Goal: Task Accomplishment & Management: Use online tool/utility

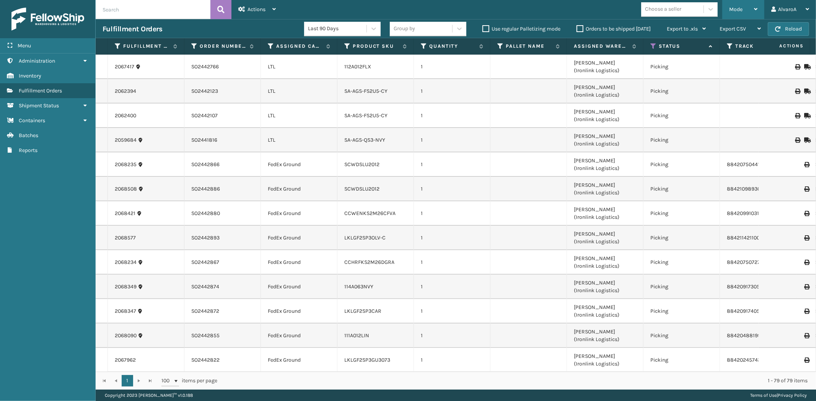
click at [748, 13] on div "Mode" at bounding box center [743, 9] width 28 height 19
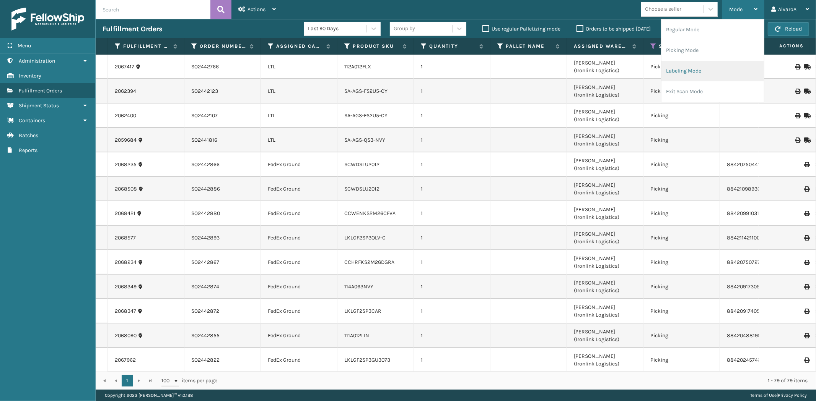
click at [704, 68] on li "Labeling Mode" at bounding box center [712, 71] width 102 height 21
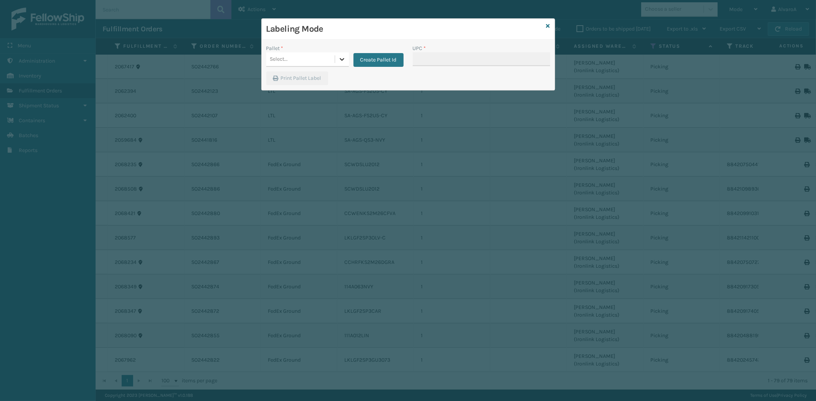
click at [340, 62] on icon at bounding box center [342, 59] width 8 height 8
click at [381, 58] on button "Create Pallet Id" at bounding box center [378, 60] width 50 height 14
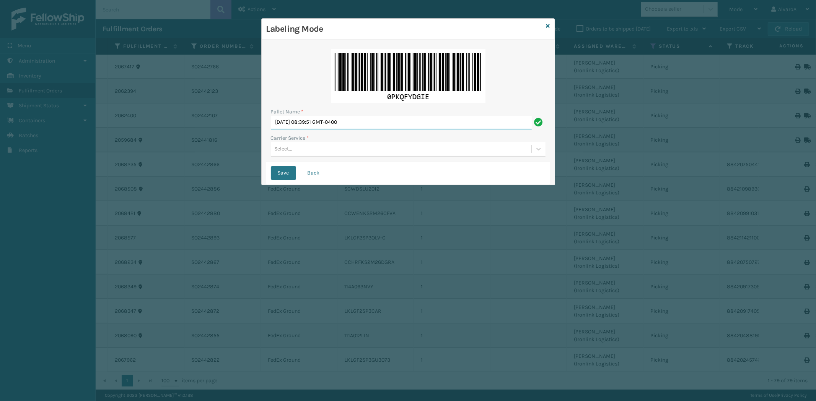
drag, startPoint x: 375, startPoint y: 117, endPoint x: 229, endPoint y: 146, distance: 148.8
click at [229, 146] on div "Labeling Mode Pallet Name * [DATE] 08:39:51 GMT-0400 Carrier Service * Select..…" at bounding box center [408, 200] width 816 height 401
type input "l"
type input "LPN 507096#1"
click at [310, 150] on div "Select..." at bounding box center [401, 149] width 260 height 13
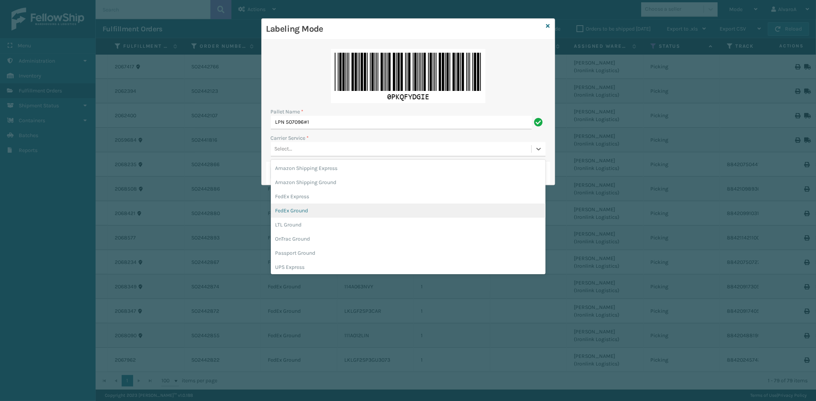
click at [296, 207] on div "FedEx Ground" at bounding box center [408, 211] width 275 height 14
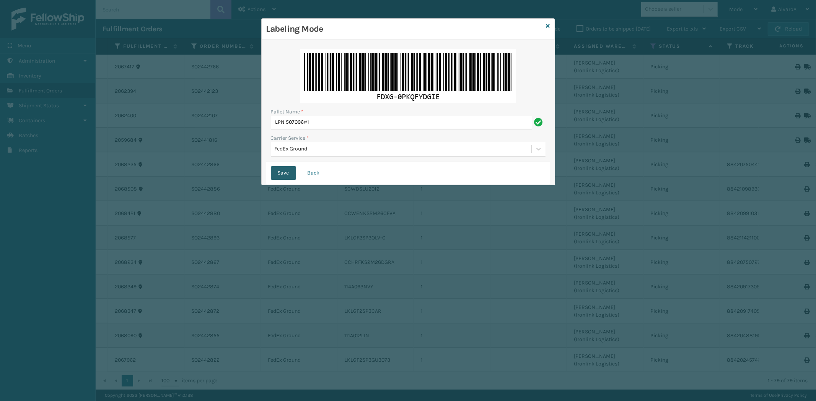
click at [284, 171] on button "Save" at bounding box center [283, 173] width 25 height 14
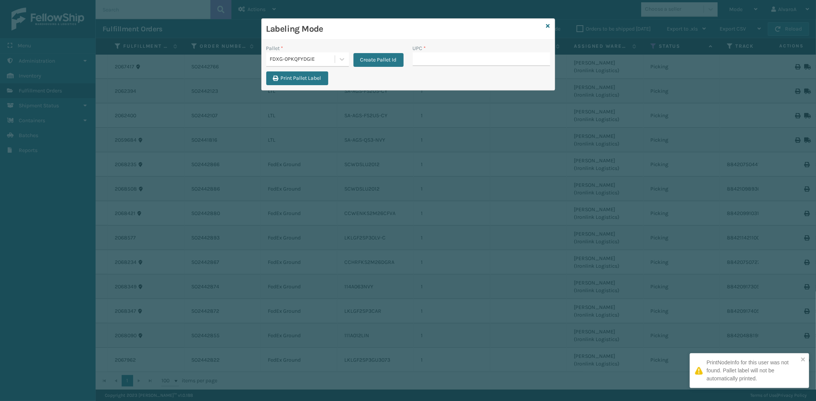
click at [423, 56] on input "UPC *" at bounding box center [481, 59] width 137 height 14
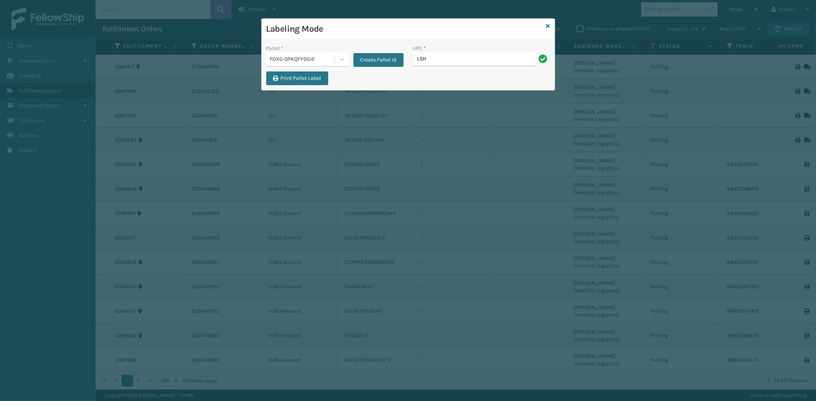
type input "LSHRFS3CP3003R"
type input "CCWENKS3BLURA"
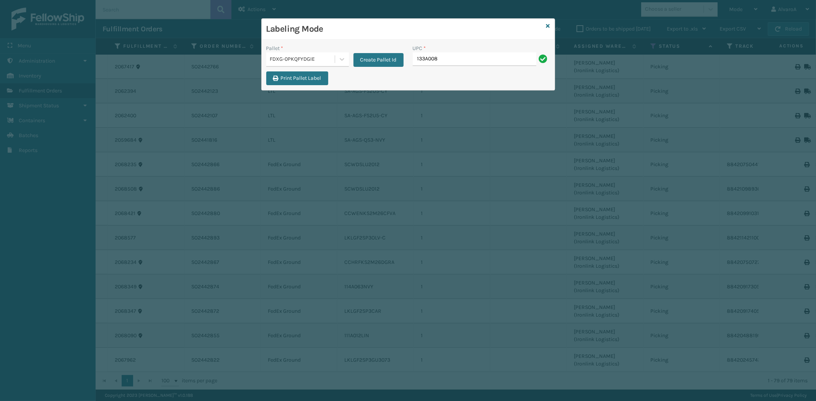
type input "133A008OYS"
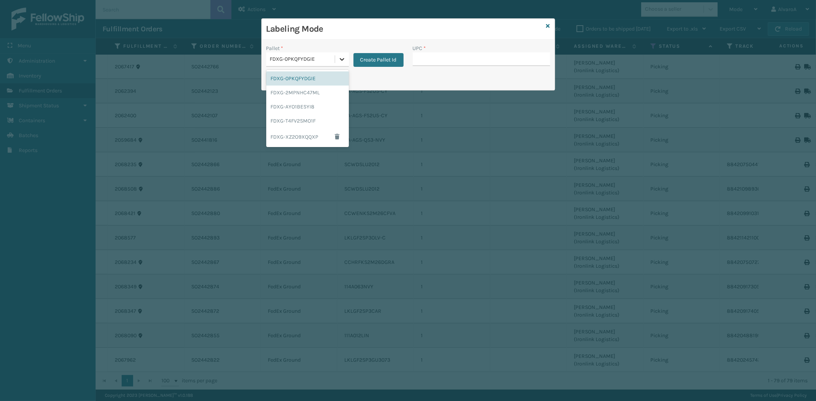
click at [337, 59] on div at bounding box center [342, 59] width 14 height 14
click at [301, 78] on div "FDXG-0PKQFYDGIE" at bounding box center [307, 78] width 83 height 14
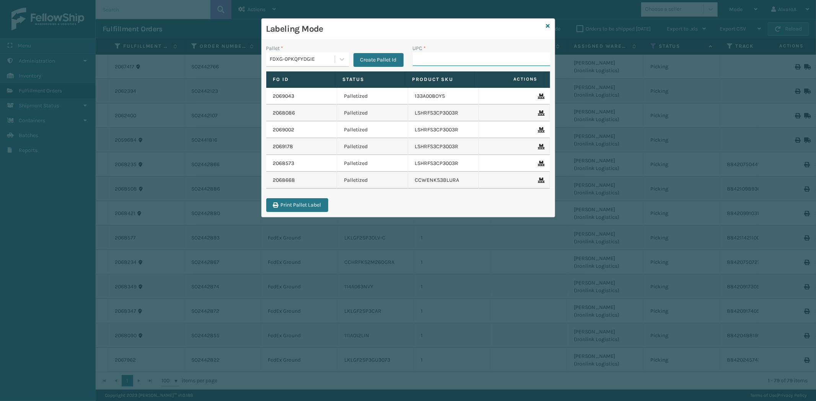
click at [434, 63] on input "UPC *" at bounding box center [481, 59] width 137 height 14
paste input "133A013NVY"
type input "133A013NVY"
paste input "111A049CRM"
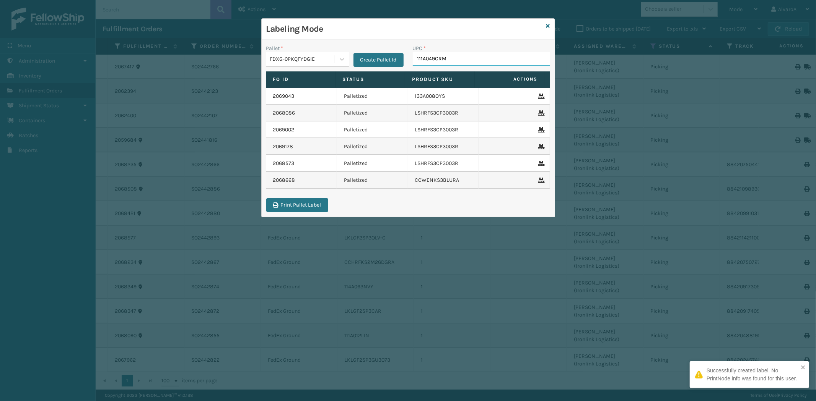
type input "111A049CRM"
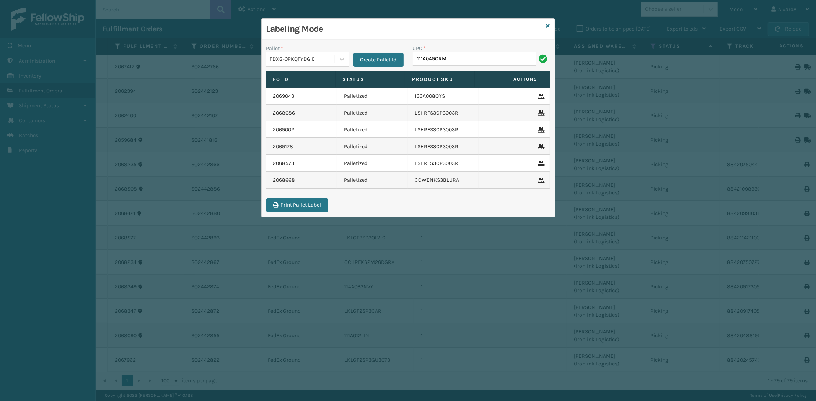
type input "111A049CRM"
paste input "LKLGF2SP3GU3051"
type input "LKLGF2SP3GU3051"
paste input "LKLGF2SP3GU3073"
type input "LKLGF2SP3GU3073"
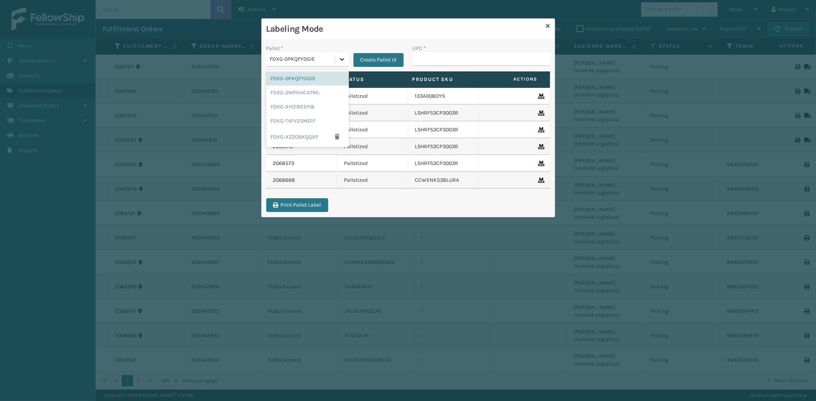
click at [345, 61] on icon at bounding box center [342, 59] width 8 height 8
click at [297, 81] on div "FDXG-0PKQFYDGIE" at bounding box center [307, 78] width 83 height 14
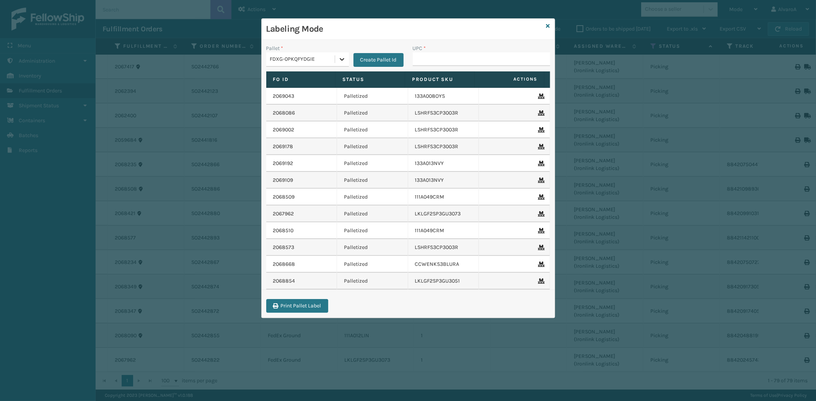
click at [345, 62] on icon at bounding box center [342, 59] width 8 height 8
click at [301, 78] on div "FDXG-0PKQFYDGIE" at bounding box center [307, 78] width 83 height 14
click at [434, 57] on input "UPC *" at bounding box center [481, 59] width 137 height 14
click at [344, 62] on icon at bounding box center [342, 59] width 8 height 8
click at [299, 136] on div "FDXG-XZ2O9XQQXP" at bounding box center [307, 137] width 83 height 18
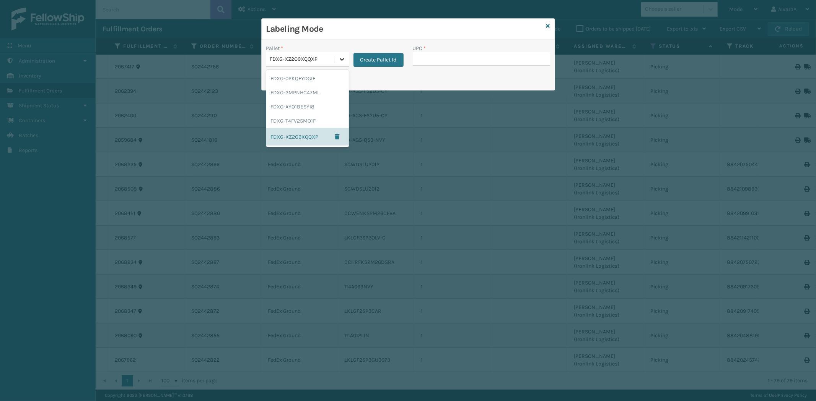
click at [340, 57] on icon at bounding box center [342, 59] width 8 height 8
click at [301, 120] on div "FDXG-T4FV2SMO1F" at bounding box center [307, 121] width 83 height 14
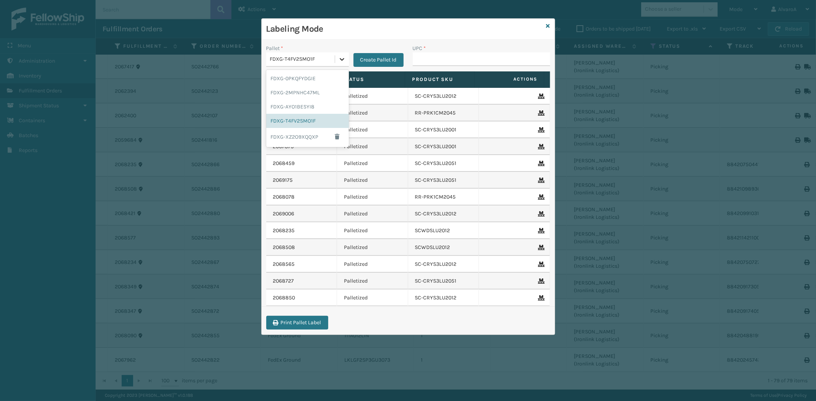
click at [337, 60] on div at bounding box center [342, 59] width 14 height 14
click at [311, 79] on div "FDXG-0PKQFYDGIE" at bounding box center [307, 78] width 83 height 14
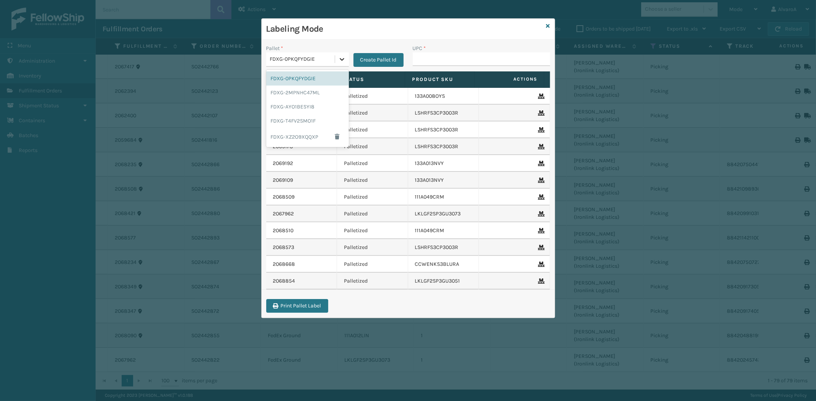
click at [337, 59] on div at bounding box center [342, 59] width 14 height 14
click at [297, 135] on div "FDXG-XZ2O9XQQXP" at bounding box center [307, 137] width 83 height 18
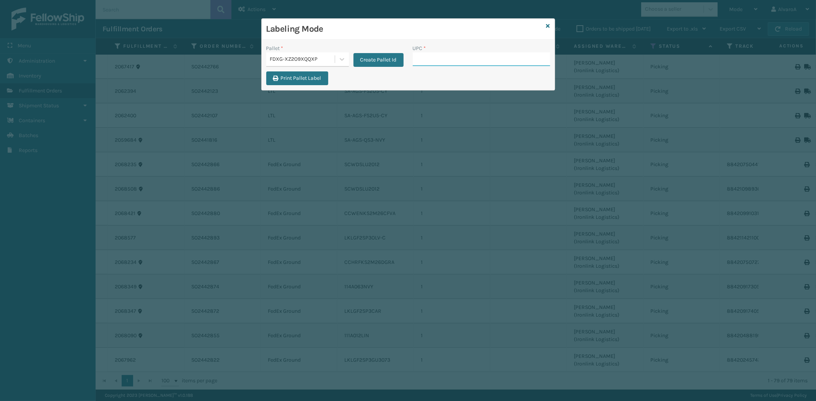
click at [414, 57] on input "UPC *" at bounding box center [481, 59] width 137 height 14
type input "231a011blu"
type input "CCHRFKS1M26BKVA"
type input "CCHRFKS1M26BRRA"
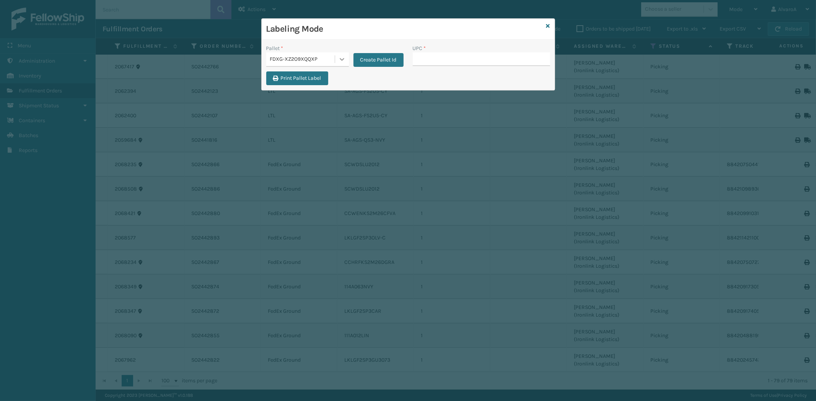
click at [336, 62] on div at bounding box center [342, 59] width 14 height 14
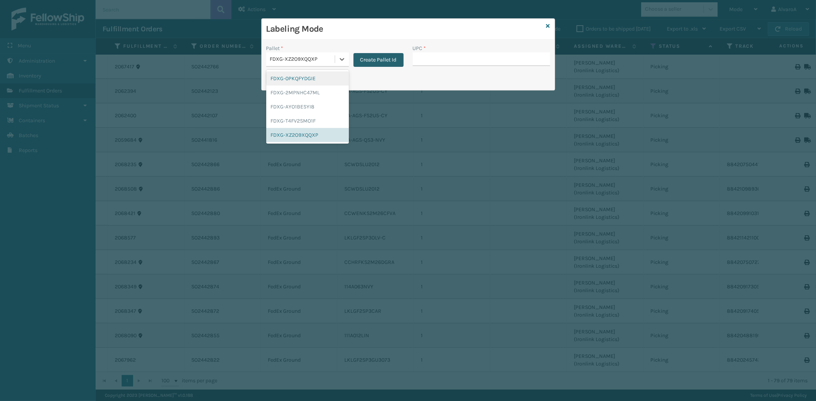
click at [379, 53] on button "Create Pallet Id" at bounding box center [378, 60] width 50 height 14
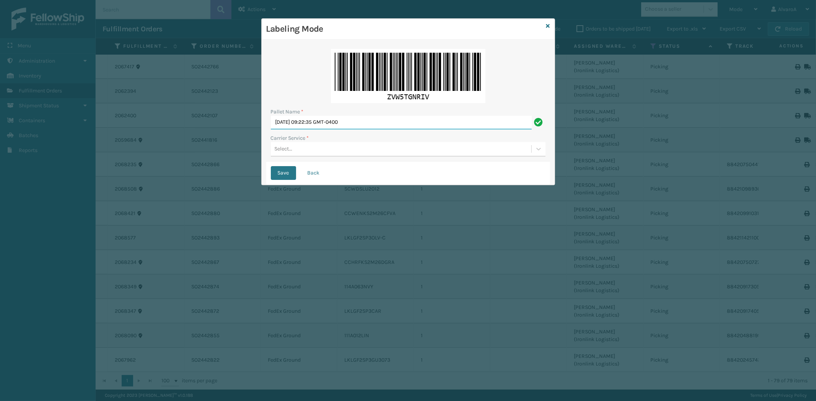
drag, startPoint x: 383, startPoint y: 126, endPoint x: 188, endPoint y: 169, distance: 200.5
click at [207, 166] on div "Labeling Mode Pallet Name * [DATE] 09:22:35 GMT-0400 Carrier Service * Select..…" at bounding box center [408, 200] width 816 height 401
type input "LPN 507095#1"
click at [309, 148] on div "Select..." at bounding box center [401, 149] width 260 height 13
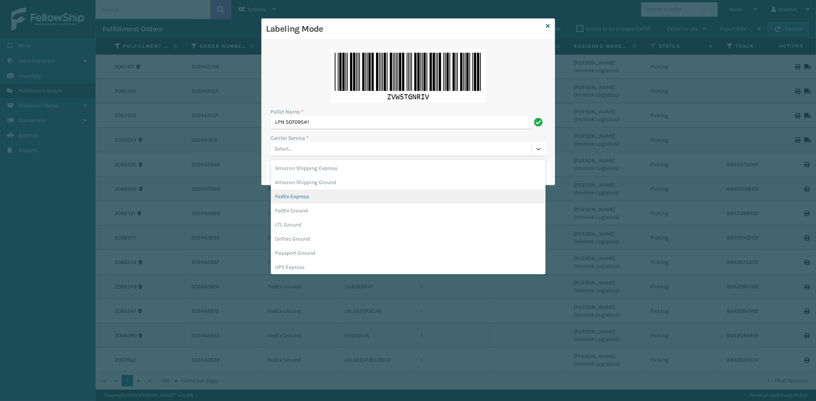
click at [304, 203] on div "FedEx Express" at bounding box center [408, 197] width 275 height 14
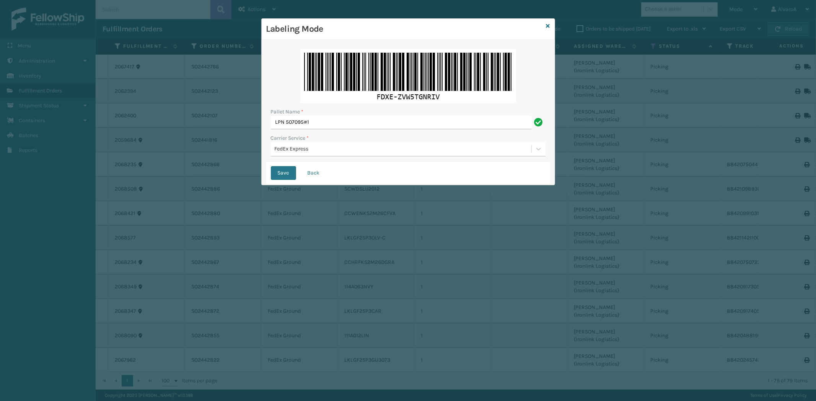
drag, startPoint x: 288, startPoint y: 157, endPoint x: 295, endPoint y: 141, distance: 17.3
click at [292, 148] on div "Pallet Name * LPN 507095#1 Carrier Service * FedEx Express" at bounding box center [408, 102] width 284 height 117
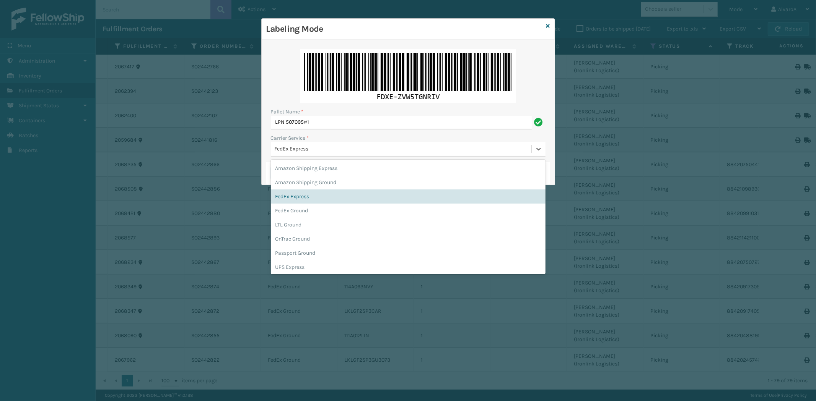
click at [293, 151] on div "FedEx Express" at bounding box center [403, 149] width 257 height 8
click at [289, 213] on div "FedEx Ground" at bounding box center [408, 211] width 275 height 14
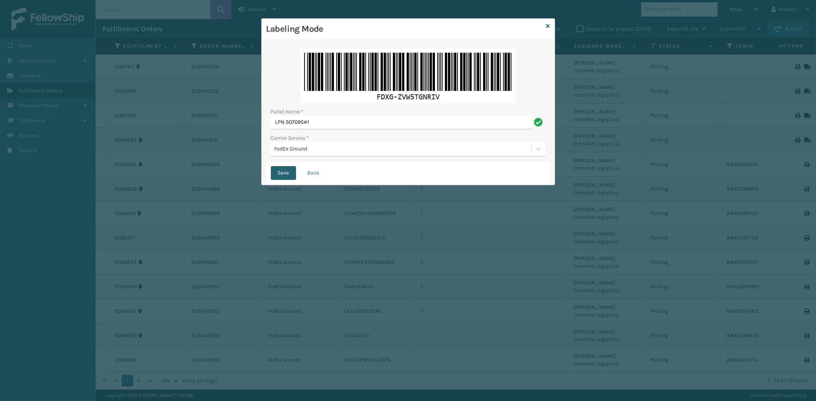
click at [276, 170] on button "Save" at bounding box center [283, 173] width 25 height 14
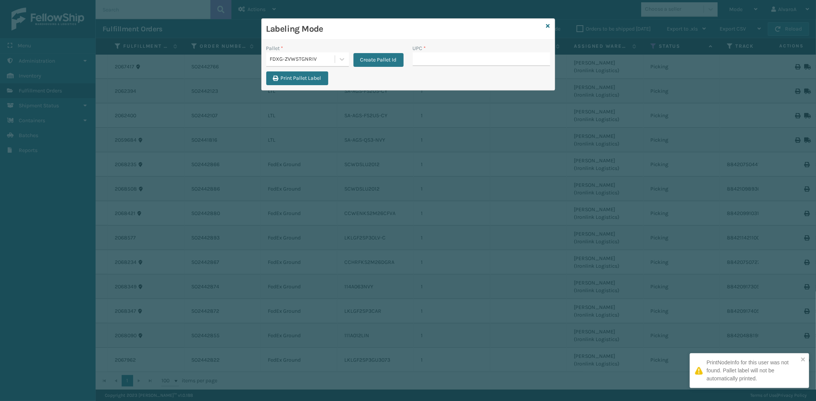
click at [419, 60] on input "UPC *" at bounding box center [481, 59] width 137 height 14
type input "RR-PRK1CM2045"
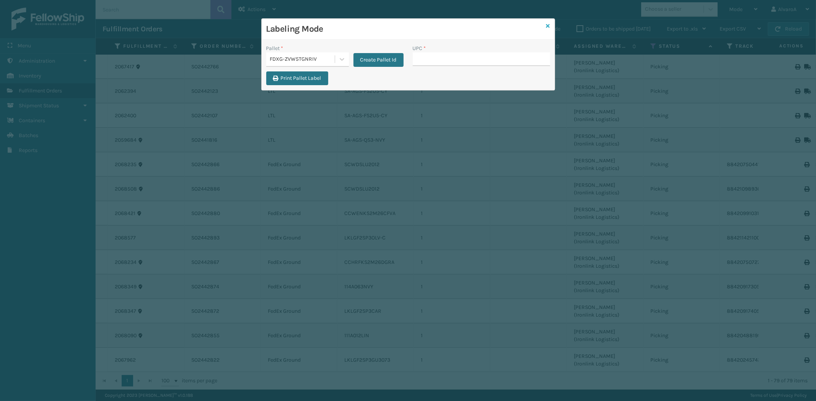
click at [548, 24] on icon at bounding box center [548, 25] width 4 height 5
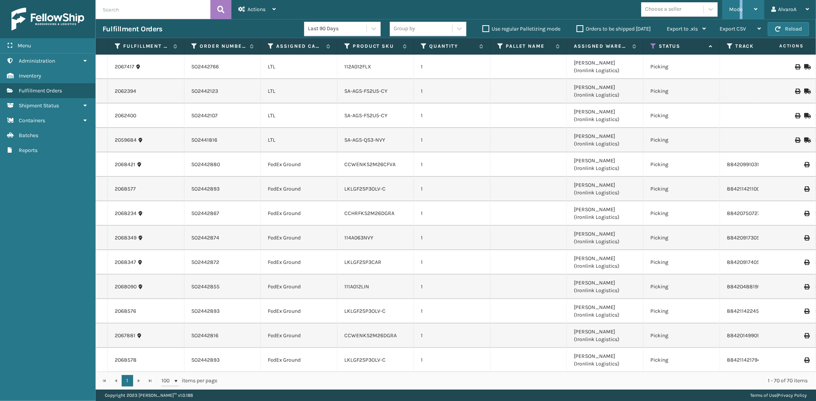
click at [742, 9] on span "Mode" at bounding box center [735, 9] width 13 height 6
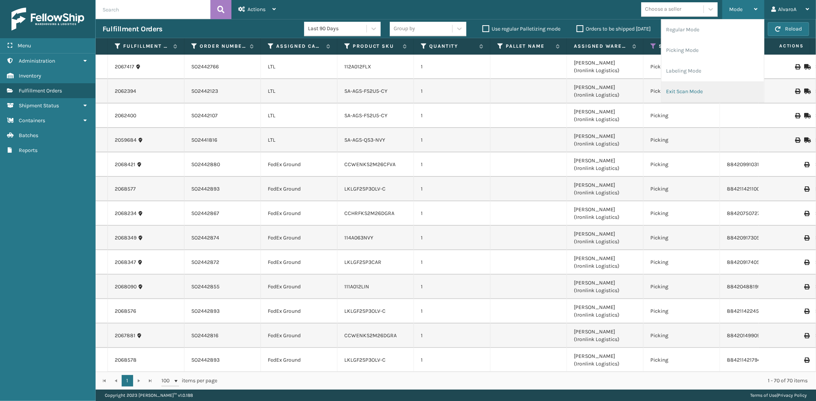
click at [697, 92] on li "Exit Scan Mode" at bounding box center [712, 91] width 102 height 21
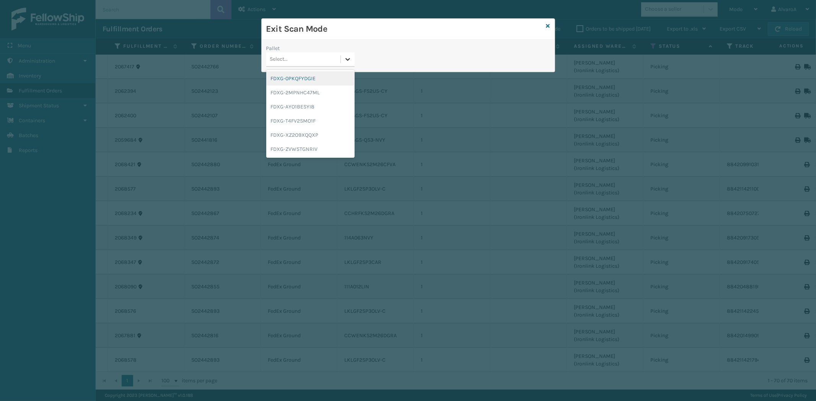
click at [346, 58] on icon at bounding box center [348, 59] width 8 height 8
click at [296, 152] on div "FDXG-ZVW5TGNRIV" at bounding box center [310, 149] width 88 height 14
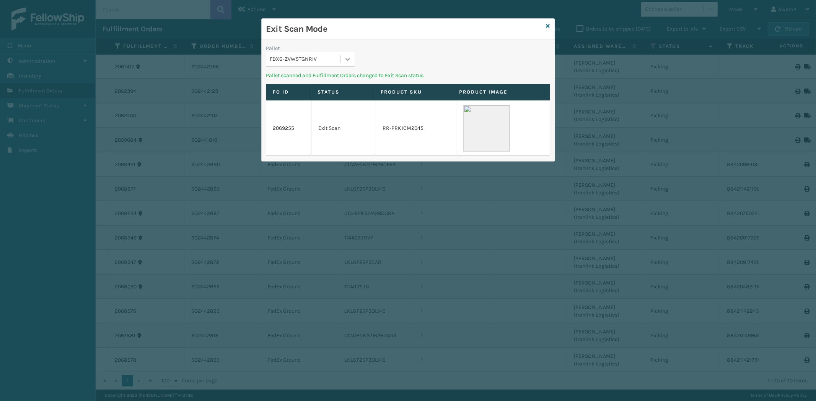
click at [349, 57] on icon at bounding box center [348, 59] width 8 height 8
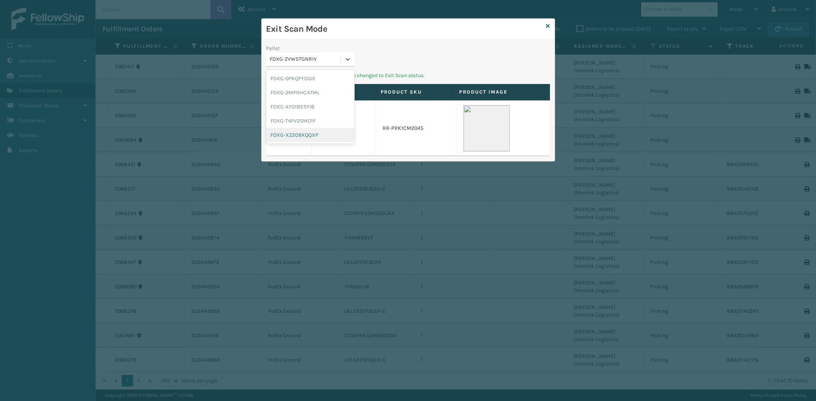
click at [287, 133] on div "FDXG-XZ2O9XQQXP" at bounding box center [310, 135] width 88 height 14
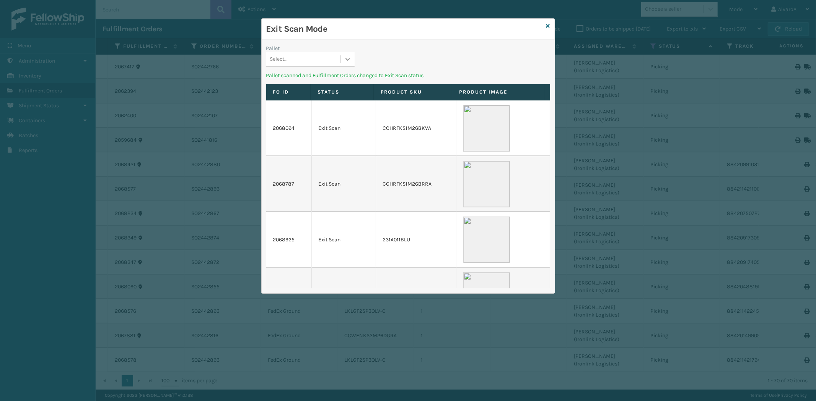
click at [343, 55] on div at bounding box center [348, 59] width 14 height 14
click at [547, 24] on icon at bounding box center [548, 25] width 4 height 5
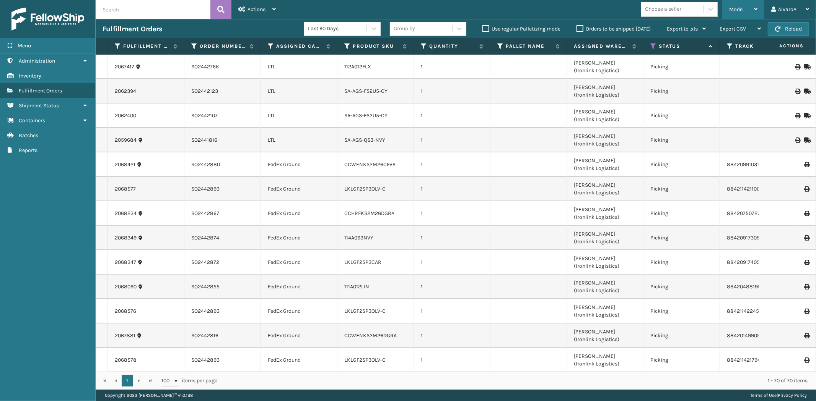
click at [742, 8] on span "Mode" at bounding box center [735, 9] width 13 height 6
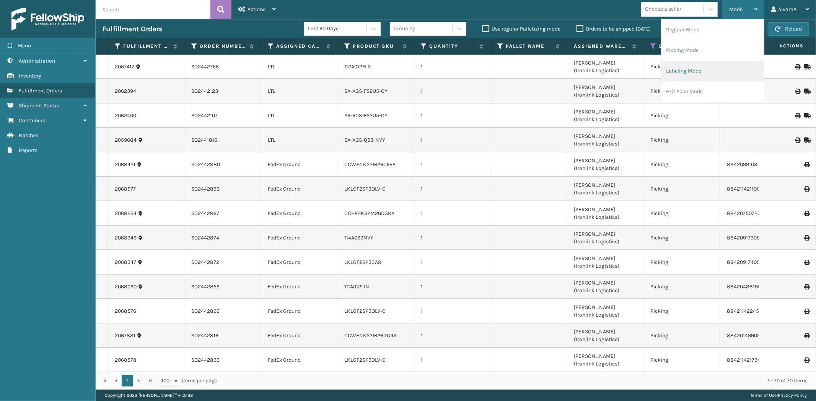
click at [681, 69] on li "Labeling Mode" at bounding box center [712, 71] width 102 height 21
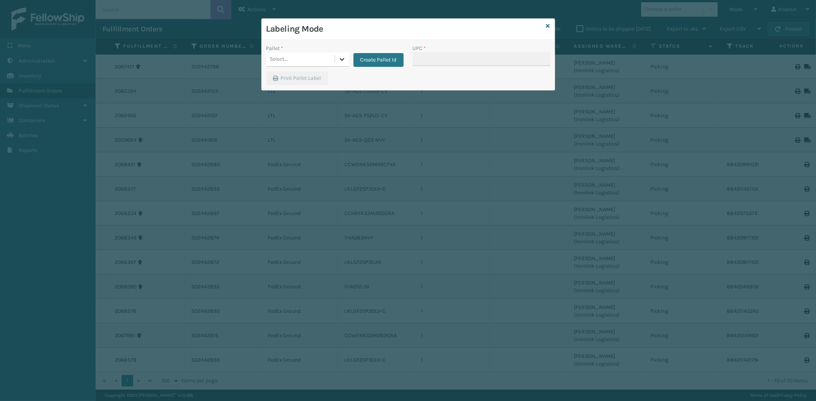
click at [343, 64] on div at bounding box center [342, 59] width 14 height 14
drag, startPoint x: 289, startPoint y: 81, endPoint x: 414, endPoint y: 63, distance: 126.3
click at [289, 81] on div "FDXG-0PKQFYDGIE" at bounding box center [307, 78] width 83 height 14
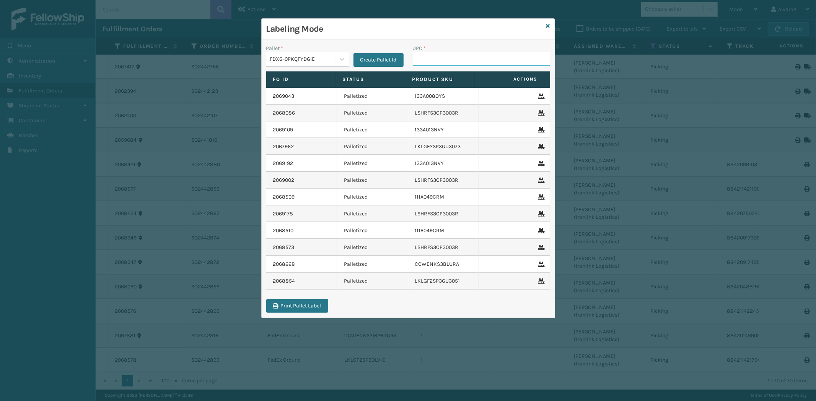
click at [441, 64] on input "UPC *" at bounding box center [481, 59] width 137 height 14
paste input "133A013BRN"
type input "133A013BRN"
paste input "114A063OAT"
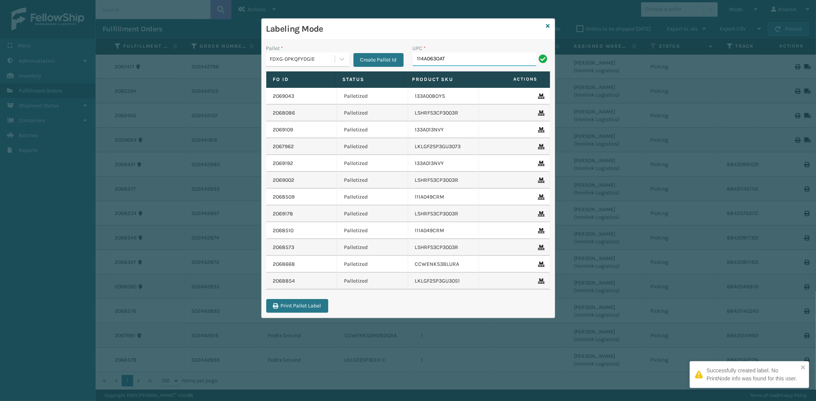
type input "114A063OAT"
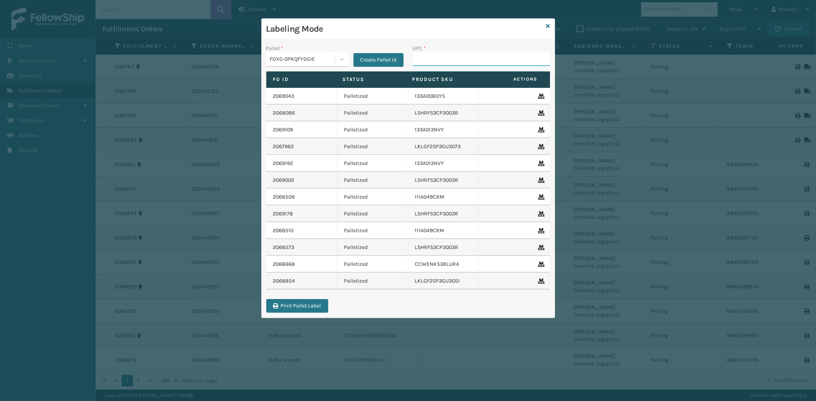
paste input "LKLGF2SP3CAR"
type input "LKLGF2SP3CAR"
paste input "114A063NVY"
type input "114A063NVY"
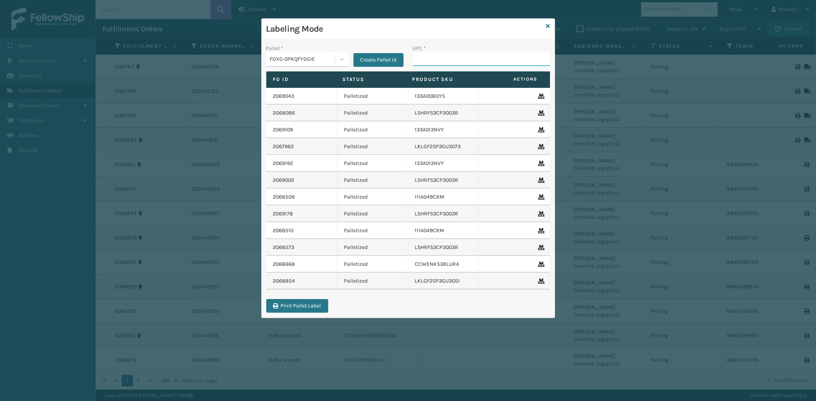
paste input "CCHRFKS3M26DGRA"
type input "CCHRFKS3M26DGRA"
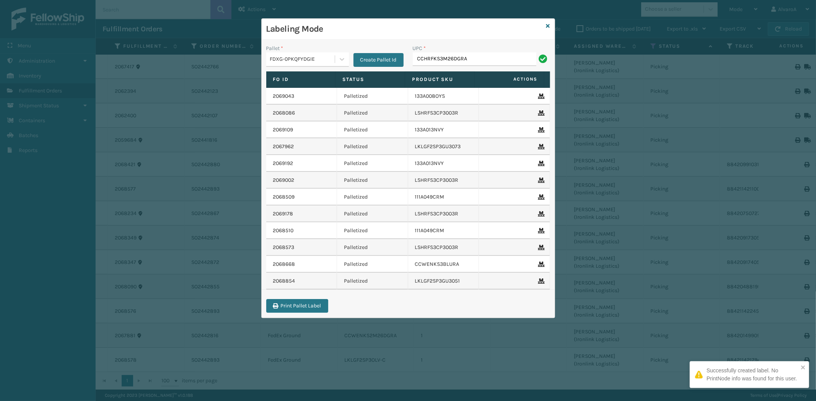
type input "CCHRFKS3M26DGRA"
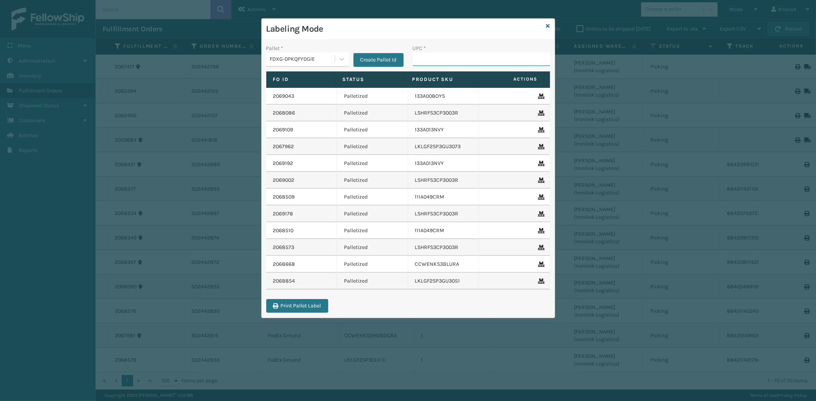
paste input "LKLGF2SP3OLV-C"
type input "LKLGF2SP3OLV-C"
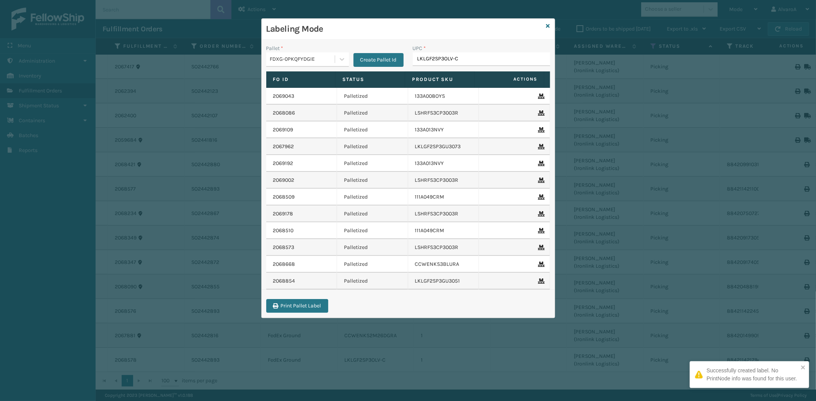
type input "LKLGF2SP3OLV-C"
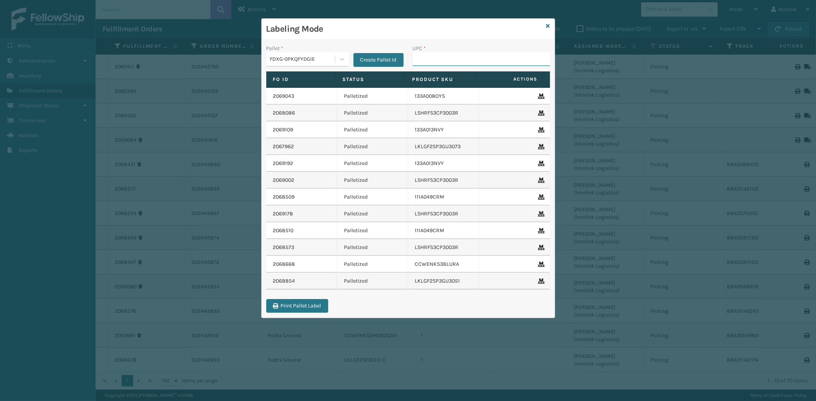
paste input "111A012LIN"
type input "111A012LIN"
click at [548, 28] on icon at bounding box center [548, 25] width 4 height 5
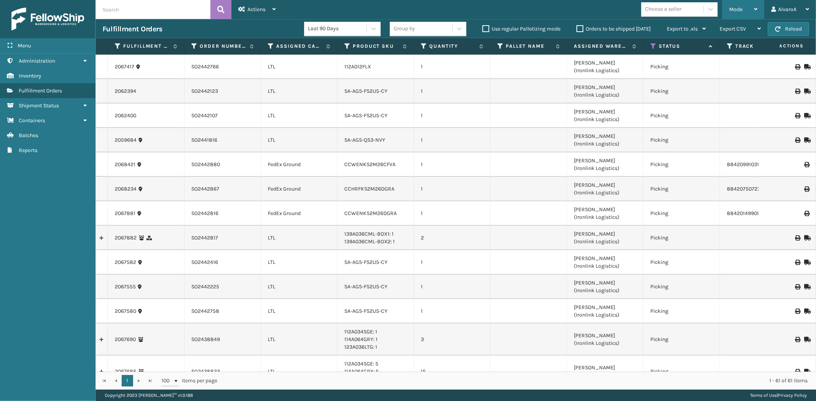
click at [725, 12] on div "Mode Regular Mode Picking Mode Labeling Mode Exit Scan Mode" at bounding box center [743, 9] width 42 height 19
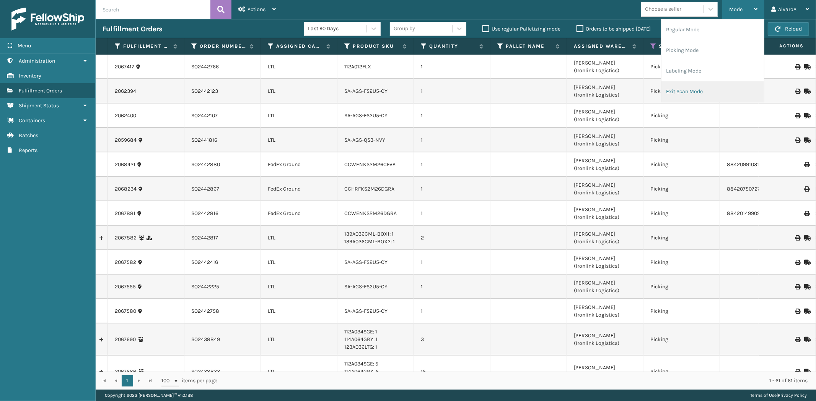
click at [682, 97] on li "Exit Scan Mode" at bounding box center [712, 91] width 102 height 21
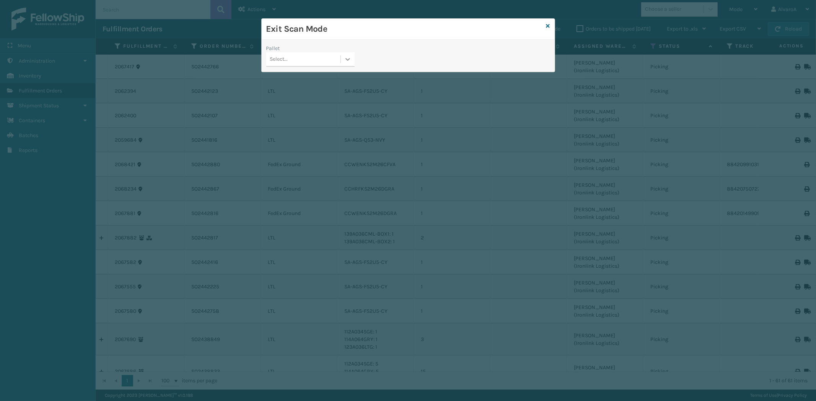
click at [345, 57] on icon at bounding box center [348, 59] width 8 height 8
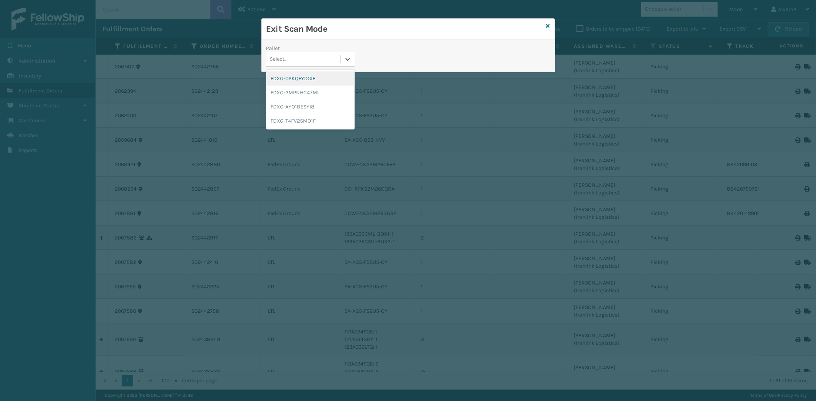
click at [315, 83] on div "FDXG-0PKQFYDGIE" at bounding box center [310, 78] width 88 height 14
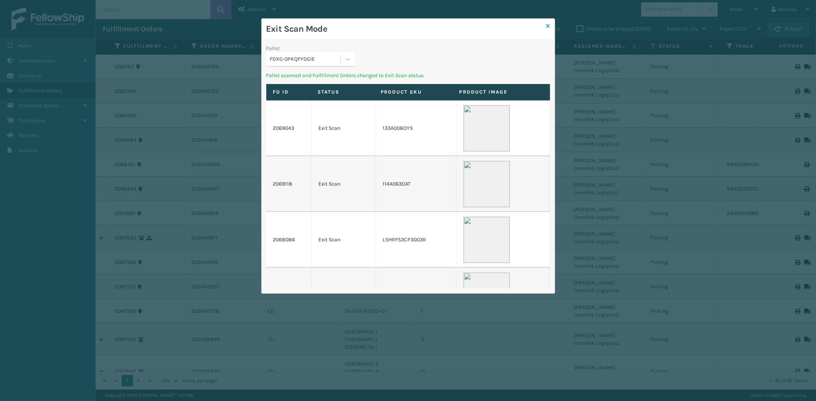
click at [547, 26] on icon at bounding box center [548, 25] width 4 height 5
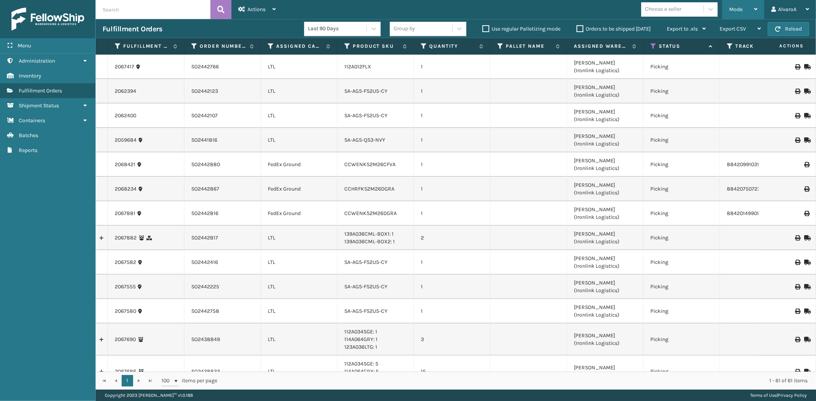
click at [745, 8] on div "Mode" at bounding box center [743, 9] width 28 height 19
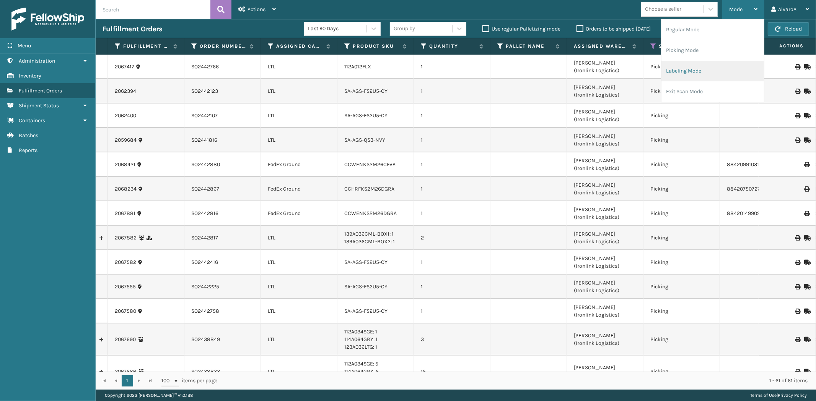
click at [698, 77] on li "Labeling Mode" at bounding box center [712, 71] width 102 height 21
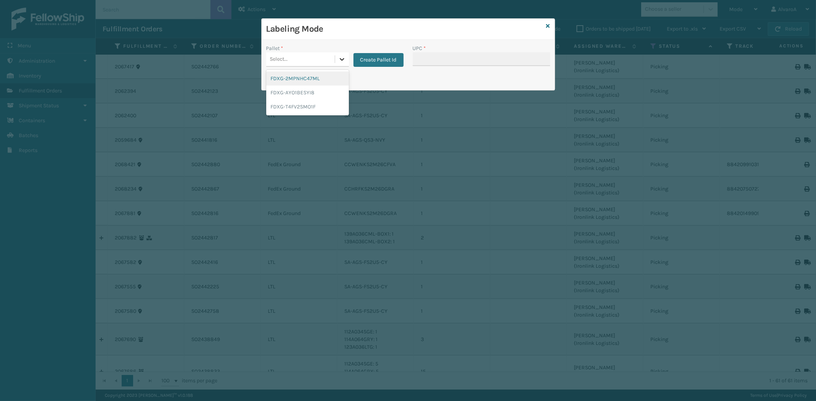
drag, startPoint x: 336, startPoint y: 60, endPoint x: 346, endPoint y: 60, distance: 10.3
click at [337, 60] on div at bounding box center [342, 59] width 14 height 14
click at [375, 58] on button "Create Pallet Id" at bounding box center [378, 60] width 50 height 14
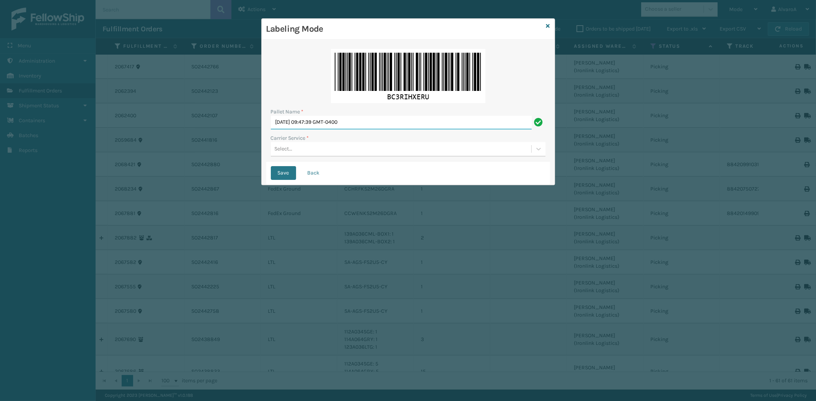
drag, startPoint x: 377, startPoint y: 123, endPoint x: 168, endPoint y: 153, distance: 211.3
click at [169, 153] on div "Labeling Mode Pallet Name * [DATE] 09:47:39 GMT-0400 Carrier Service * Select..…" at bounding box center [408, 200] width 816 height 401
type input "LPN 507092 #1"
click at [285, 148] on div "Select..." at bounding box center [284, 149] width 18 height 8
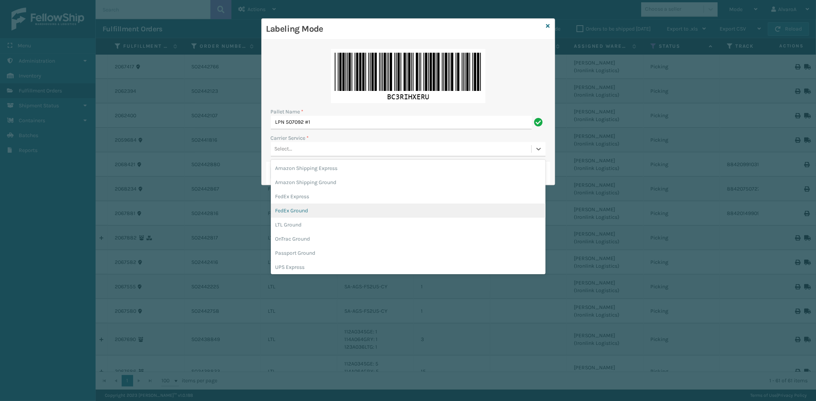
click at [310, 211] on div "FedEx Ground" at bounding box center [408, 211] width 275 height 14
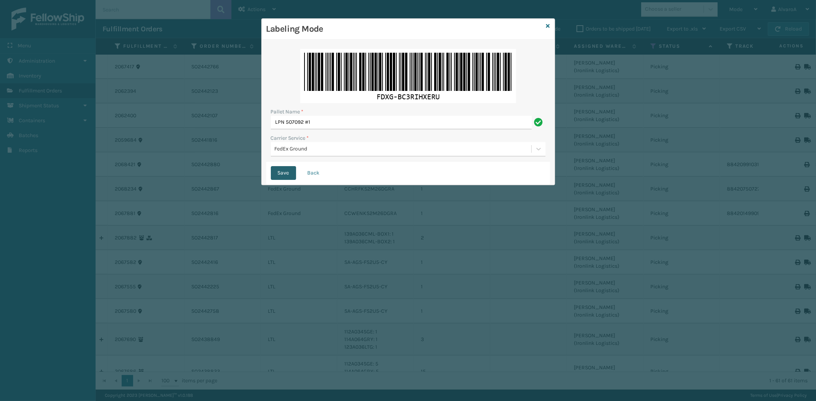
click at [284, 171] on button "Save" at bounding box center [283, 173] width 25 height 14
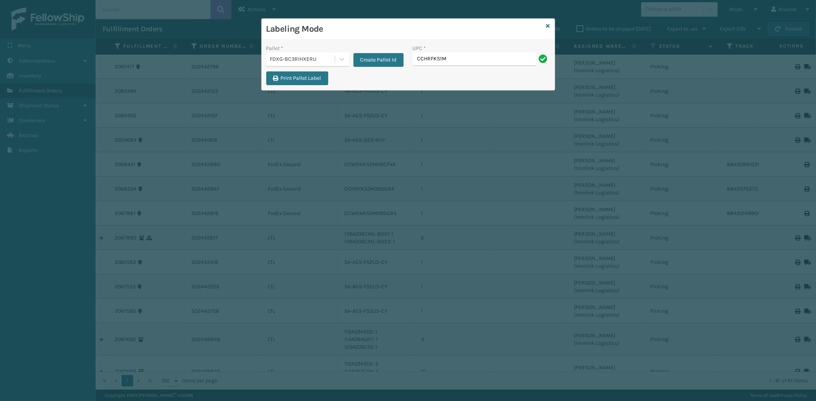
type input "CCHRFKS1M26BKVA"
click at [369, 58] on button "Create Pallet Id" at bounding box center [378, 60] width 50 height 14
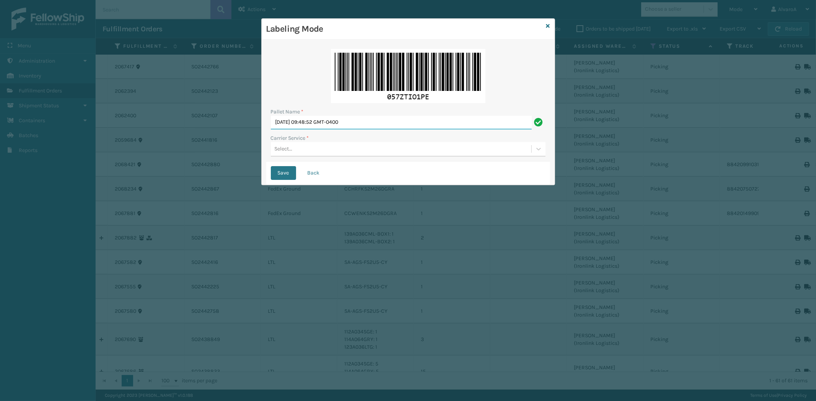
drag, startPoint x: 388, startPoint y: 120, endPoint x: 102, endPoint y: 175, distance: 291.2
click at [109, 168] on div "Labeling Mode Pallet Name * [DATE] 09:48:52 GMT-0400 Carrier Service * Select..…" at bounding box center [408, 200] width 816 height 401
type input "LPN 483207#1"
click at [318, 151] on div "Select..." at bounding box center [401, 149] width 260 height 13
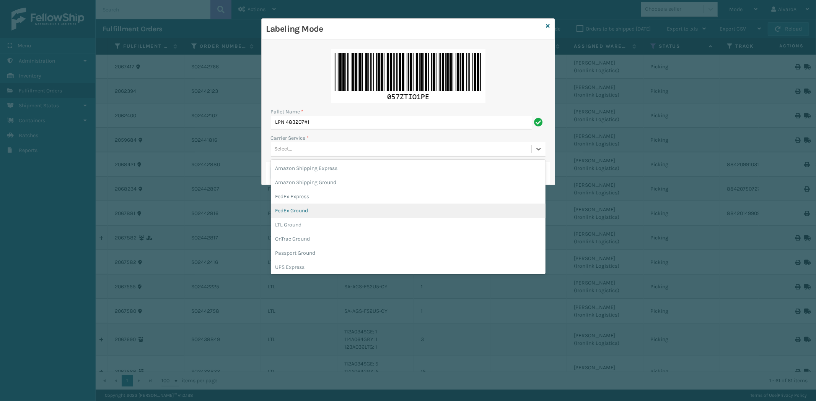
drag, startPoint x: 305, startPoint y: 207, endPoint x: 303, endPoint y: 216, distance: 9.8
click at [303, 216] on div "FedEx Ground" at bounding box center [408, 211] width 275 height 14
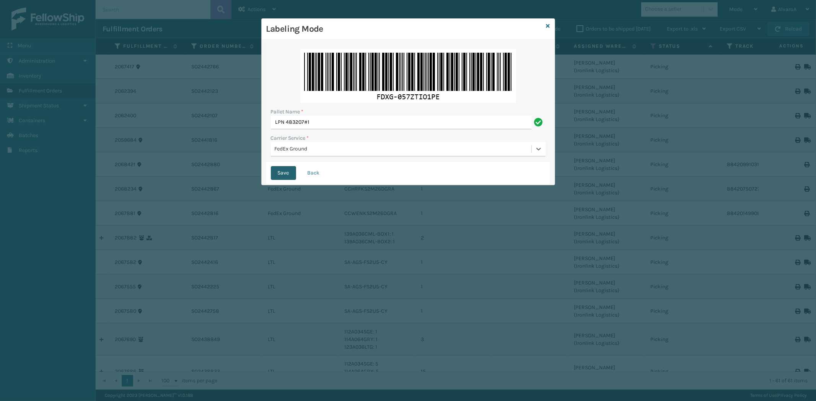
click at [291, 173] on button "Save" at bounding box center [283, 173] width 25 height 14
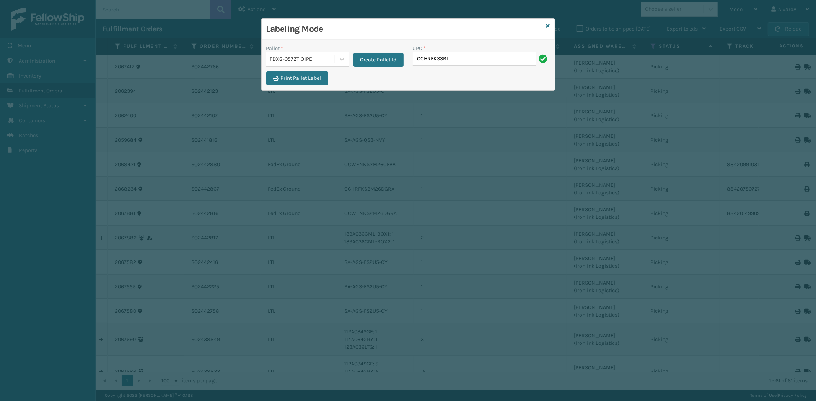
type input "CCHRFKS3BLUVA"
click at [547, 27] on icon at bounding box center [548, 25] width 4 height 5
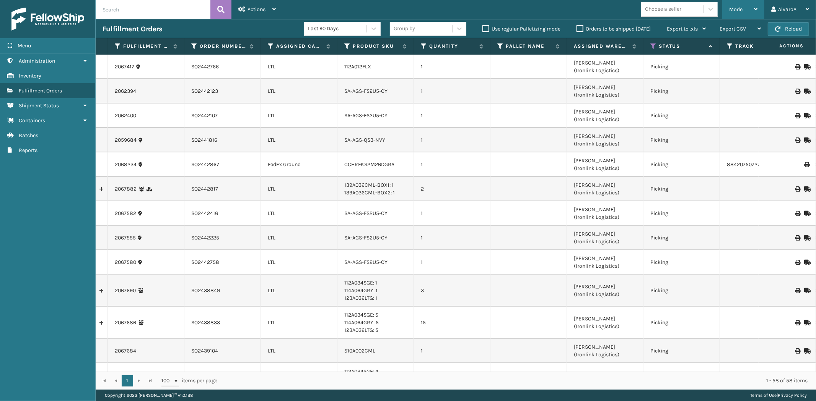
drag, startPoint x: 743, startPoint y: 8, endPoint x: 725, endPoint y: 24, distance: 24.2
click at [742, 9] on div "Mode" at bounding box center [743, 9] width 28 height 19
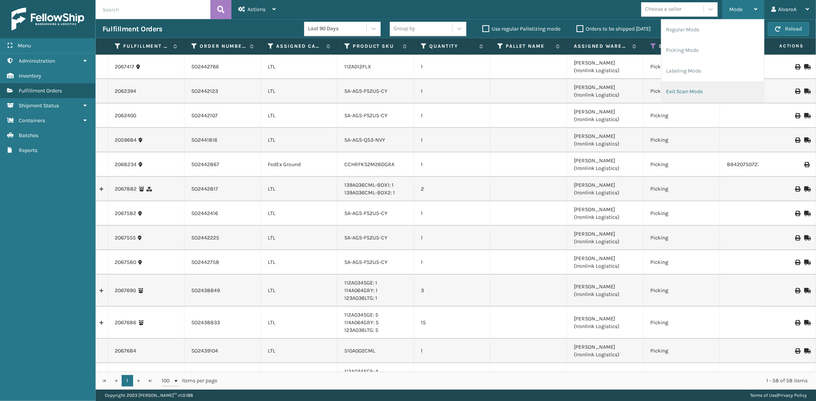
click at [671, 87] on li "Exit Scan Mode" at bounding box center [712, 91] width 102 height 21
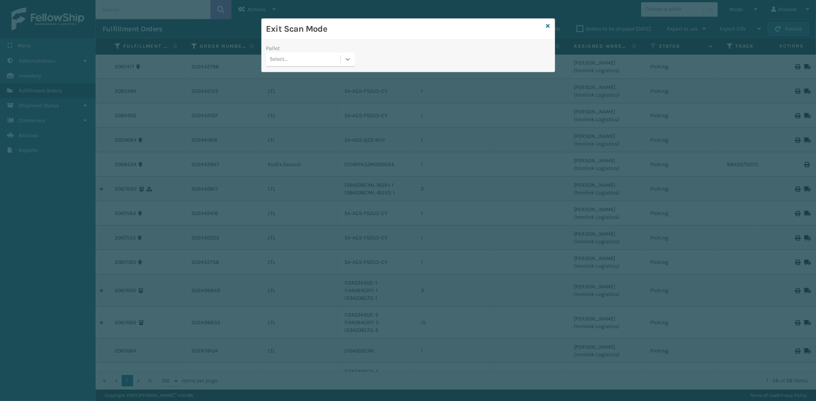
click at [343, 60] on div at bounding box center [348, 59] width 14 height 14
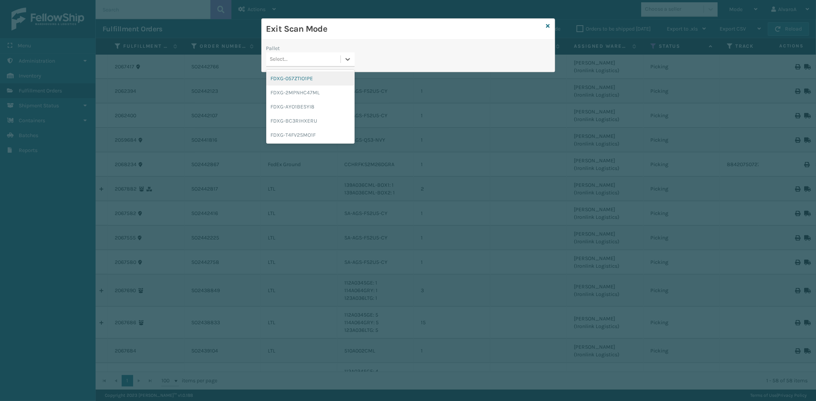
click at [312, 79] on div "FDXG-057ZTIO1PE" at bounding box center [310, 78] width 88 height 14
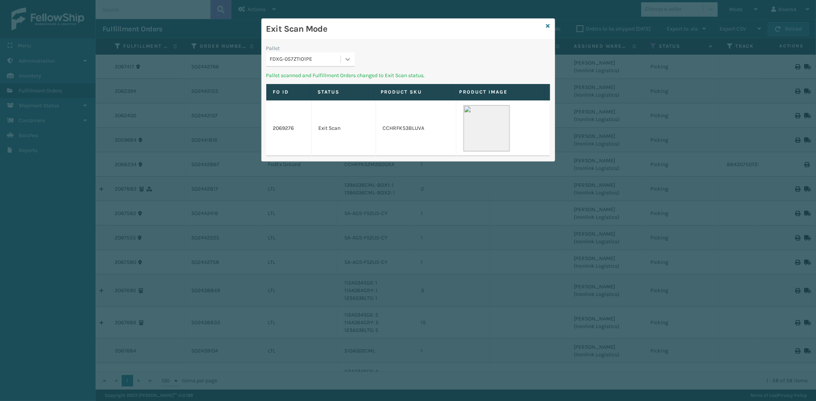
click at [348, 55] on div at bounding box center [348, 59] width 14 height 14
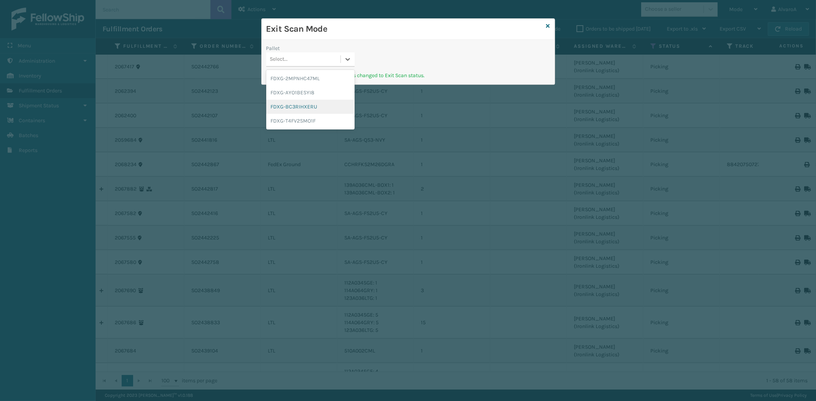
click at [296, 108] on div "FDXG-BC3RIHXERU" at bounding box center [310, 107] width 88 height 14
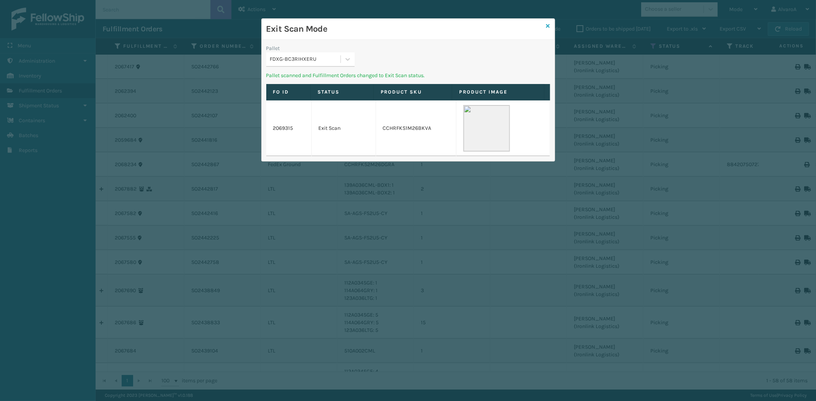
click at [546, 24] on icon at bounding box center [548, 25] width 4 height 5
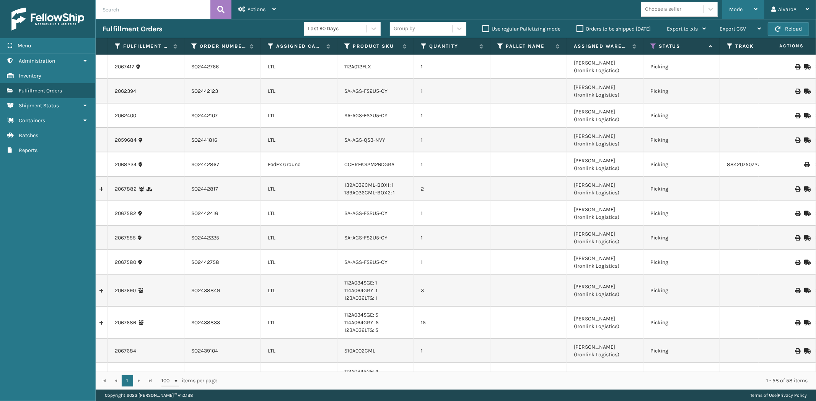
click at [751, 11] on div "Mode" at bounding box center [743, 9] width 28 height 19
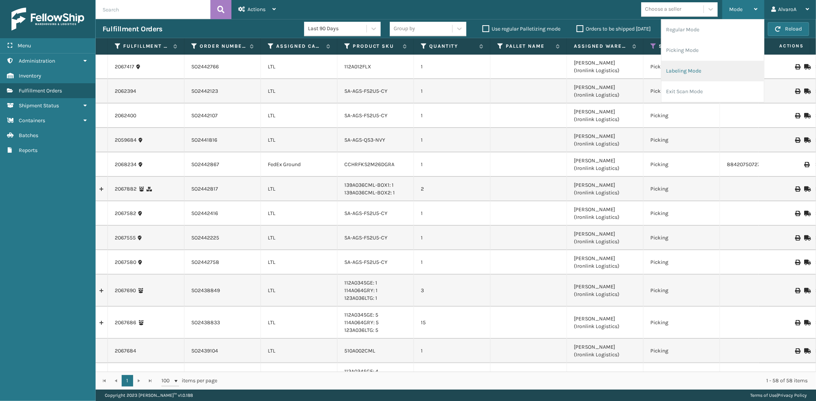
click at [678, 66] on li "Labeling Mode" at bounding box center [712, 71] width 102 height 21
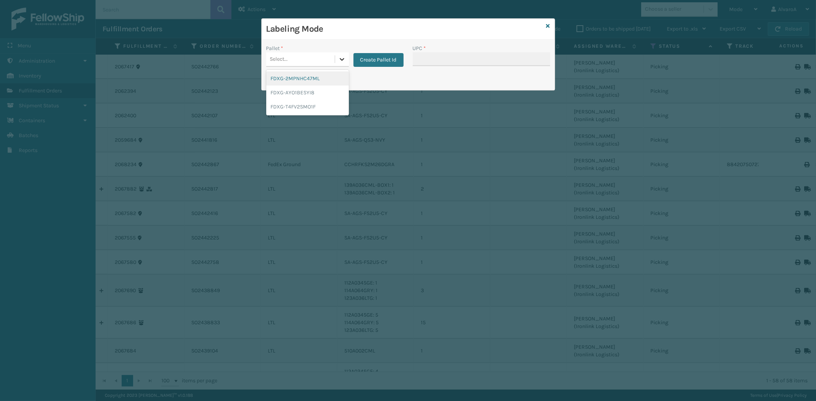
click at [340, 64] on div at bounding box center [342, 59] width 14 height 14
click at [370, 60] on button "Create Pallet Id" at bounding box center [378, 60] width 50 height 14
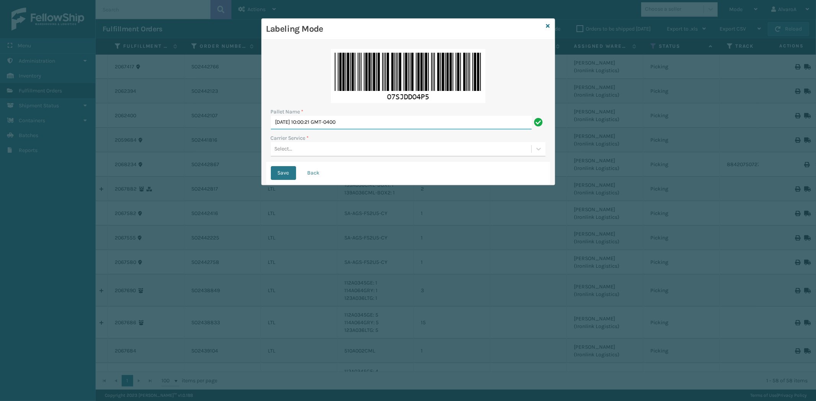
drag, startPoint x: 367, startPoint y: 121, endPoint x: 73, endPoint y: 158, distance: 296.3
click at [97, 163] on div "Labeling Mode Pallet Name * [DATE] 10:00:21 GMT-0400 Carrier Service * Select..…" at bounding box center [408, 200] width 816 height 401
type input "l"
type input "LPN 507093 #1"
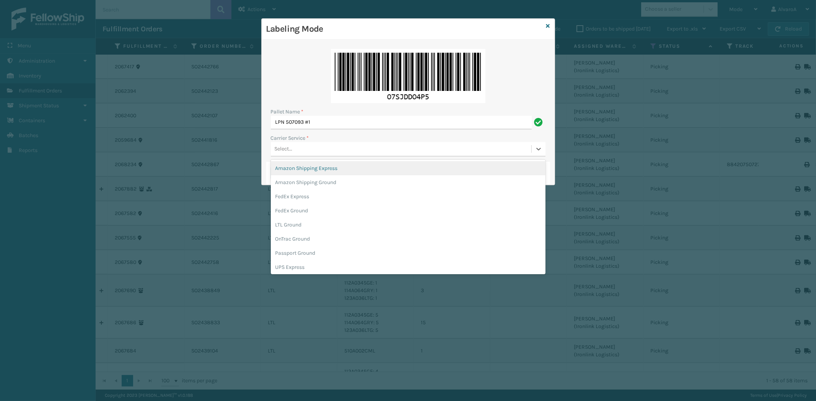
click at [288, 147] on div "Select..." at bounding box center [284, 149] width 18 height 8
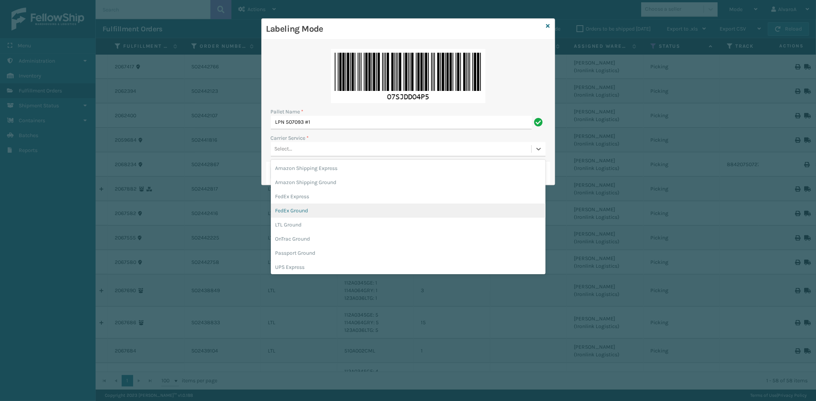
click at [304, 212] on div "FedEx Ground" at bounding box center [408, 211] width 275 height 14
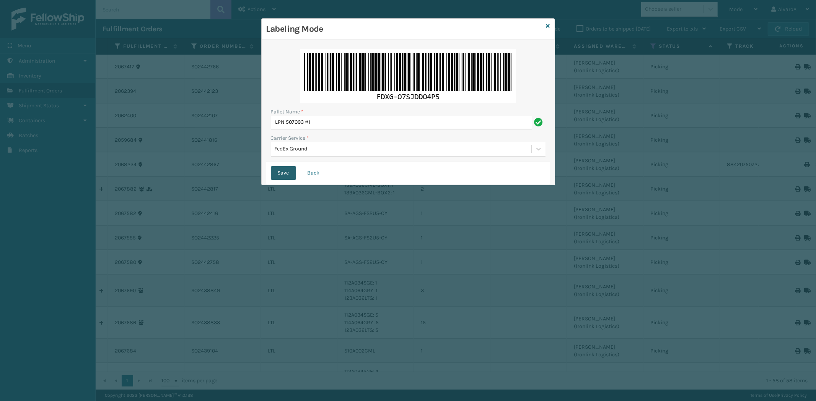
click at [286, 176] on button "Save" at bounding box center [283, 173] width 25 height 14
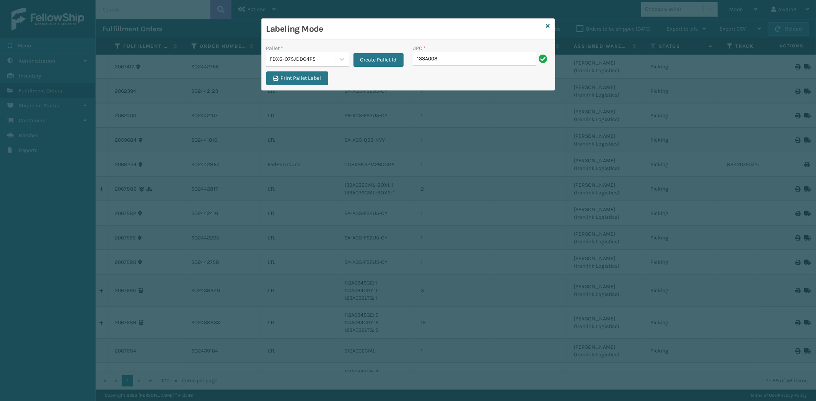
type input "133A008BRN"
click at [548, 25] on icon at bounding box center [548, 25] width 4 height 5
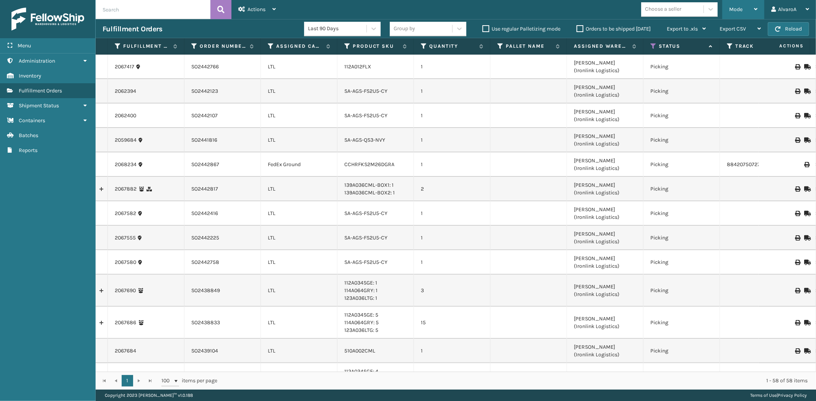
click at [737, 4] on div "Mode" at bounding box center [743, 9] width 28 height 19
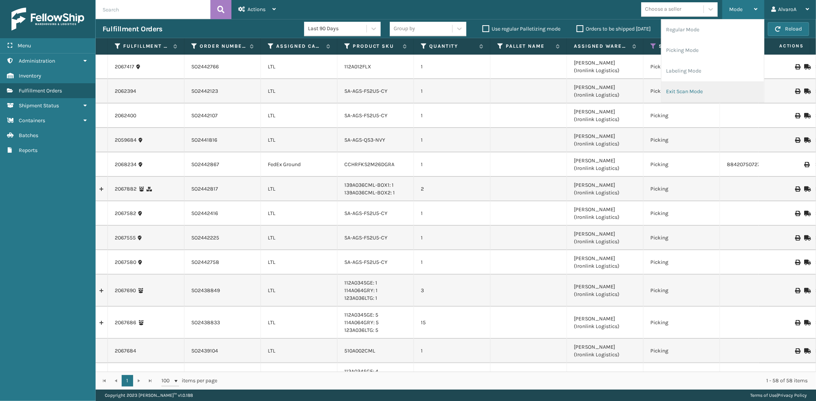
click at [678, 86] on li "Exit Scan Mode" at bounding box center [712, 91] width 102 height 21
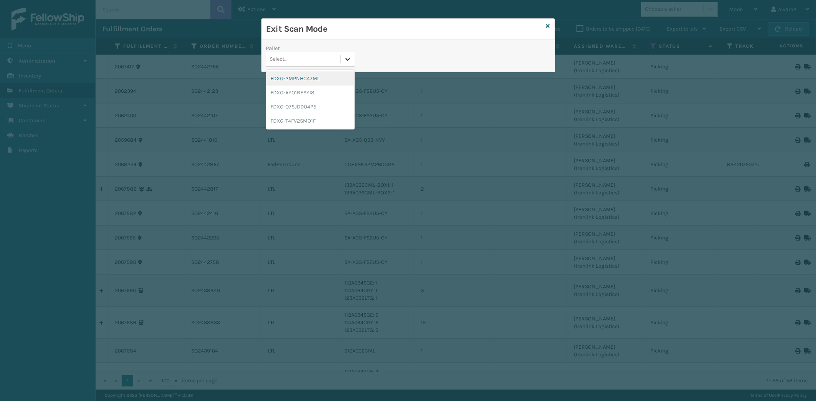
click at [353, 60] on div at bounding box center [348, 59] width 14 height 14
click at [297, 102] on div "FDXG-O7SJDDO4P5" at bounding box center [310, 107] width 88 height 14
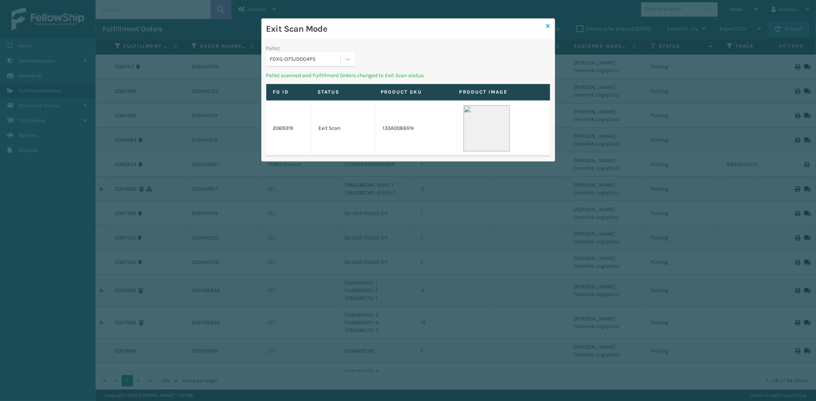
click at [548, 26] on icon at bounding box center [548, 25] width 4 height 5
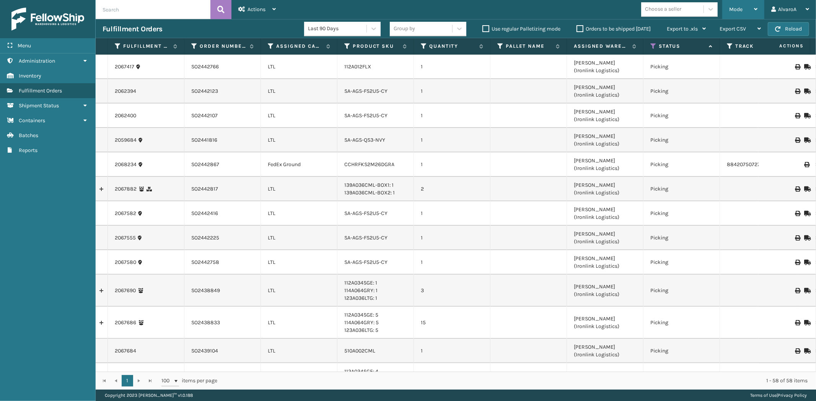
click at [730, 14] on div "Mode" at bounding box center [743, 9] width 28 height 19
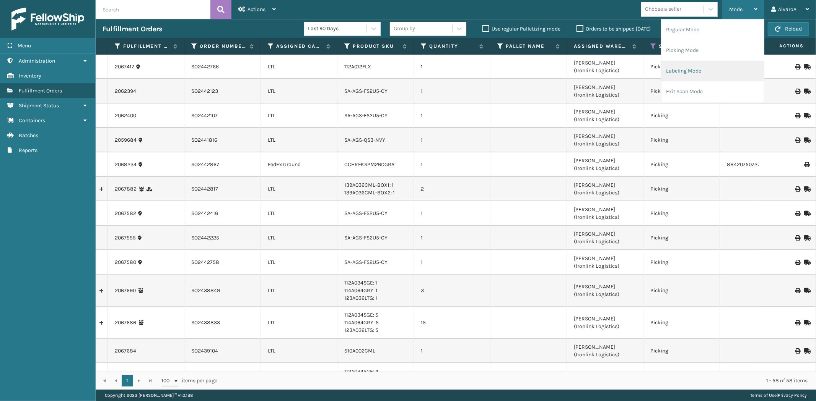
click at [674, 69] on li "Labeling Mode" at bounding box center [712, 71] width 102 height 21
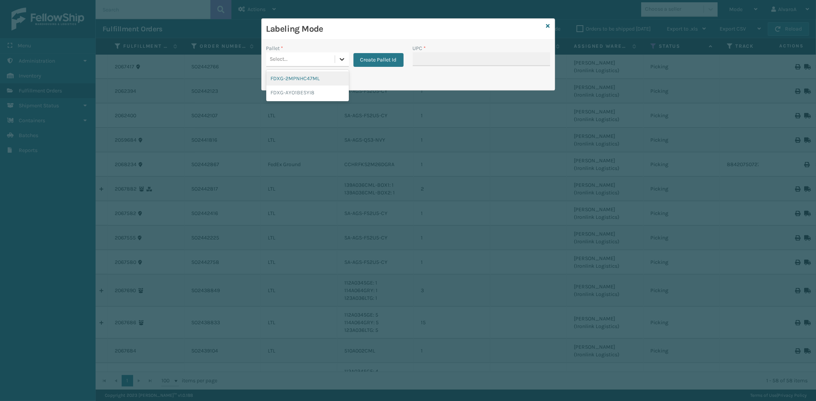
click at [344, 57] on icon at bounding box center [342, 59] width 8 height 8
click at [547, 26] on icon at bounding box center [548, 25] width 4 height 5
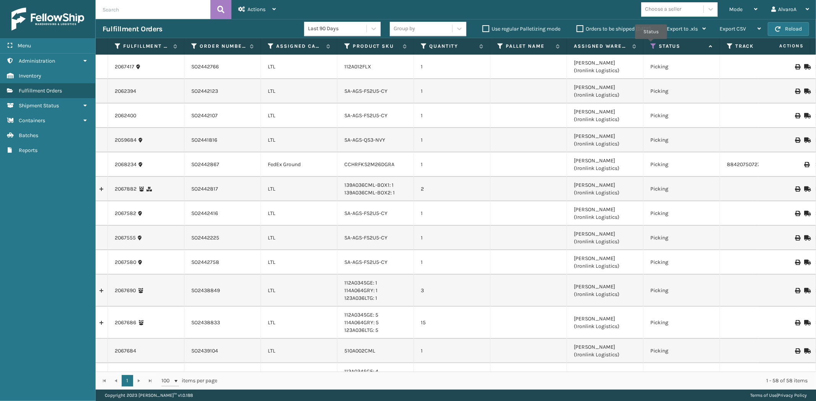
click at [651, 44] on icon at bounding box center [653, 46] width 6 height 7
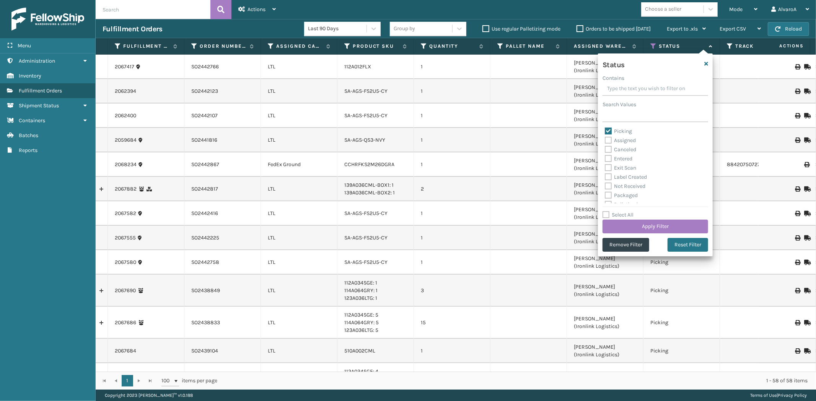
click at [609, 132] on label "Picking" at bounding box center [617, 131] width 27 height 6
click at [605, 132] on input "Picking" at bounding box center [604, 129] width 0 height 5
checkbox input "false"
click at [605, 166] on label "Exit Scan" at bounding box center [619, 168] width 31 height 6
click at [609, 165] on label "Exit Scan" at bounding box center [619, 168] width 31 height 6
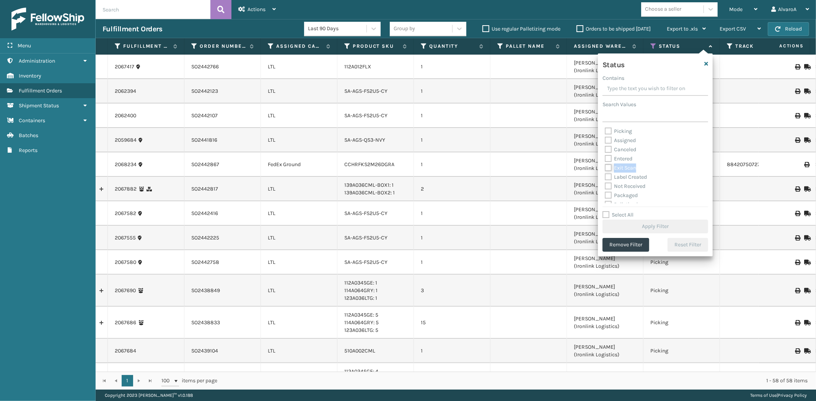
click at [605, 165] on input "Exit Scan" at bounding box center [604, 166] width 0 height 5
checkbox input "true"
click at [617, 226] on button "Apply Filter" at bounding box center [655, 227] width 106 height 14
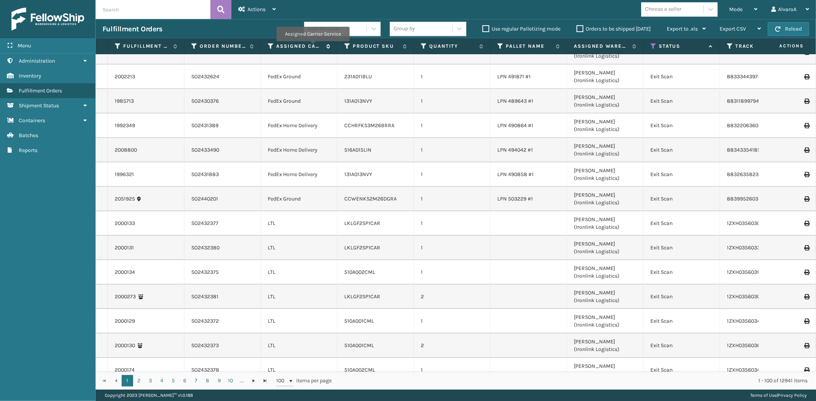
click at [312, 47] on label "Assigned Carrier Service" at bounding box center [299, 46] width 46 height 7
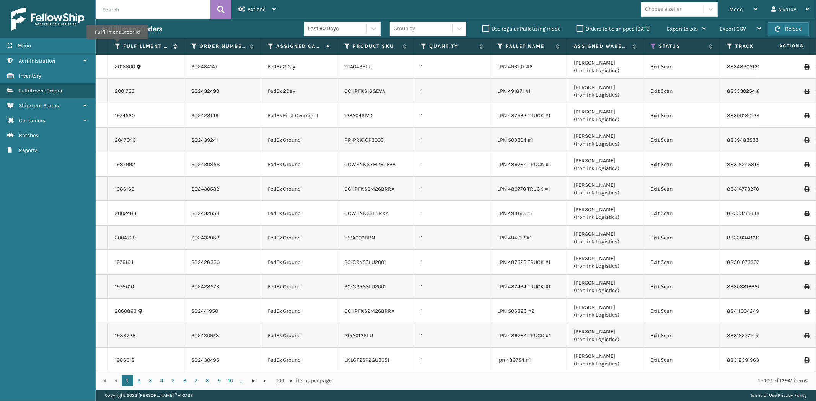
click at [117, 45] on icon at bounding box center [118, 46] width 6 height 7
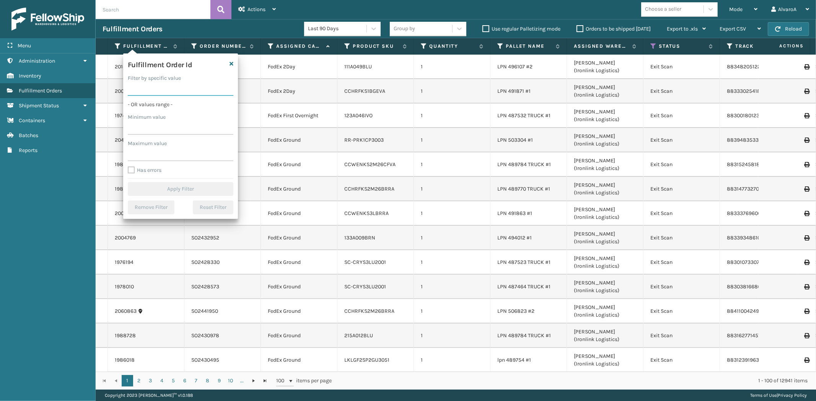
click at [140, 84] on input "Filter by specific value" at bounding box center [181, 89] width 106 height 14
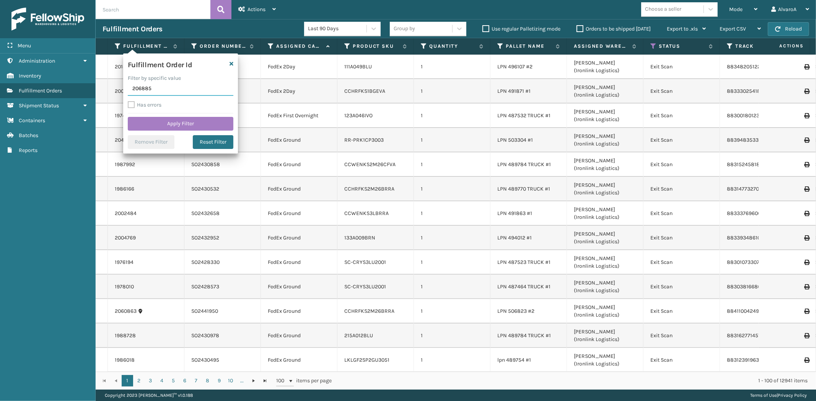
type input "2068851"
click button "Apply Filter" at bounding box center [181, 124] width 106 height 14
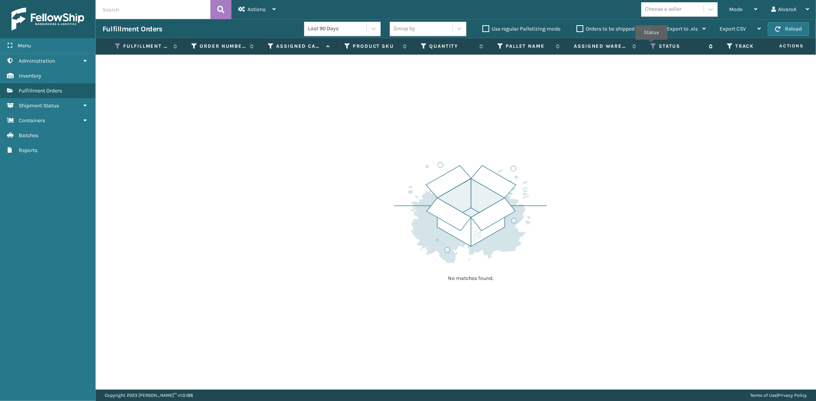
click at [651, 45] on icon at bounding box center [653, 46] width 6 height 7
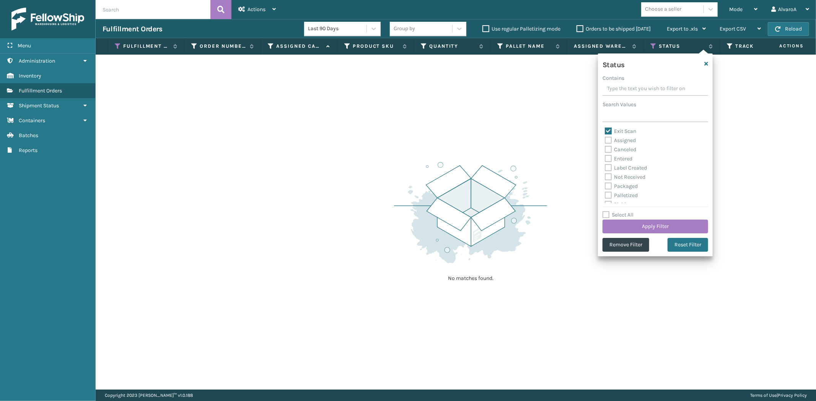
click at [602, 214] on label "Select All" at bounding box center [617, 215] width 31 height 6
click at [602, 211] on input "Select All" at bounding box center [659, 211] width 115 height 1
checkbox input "true"
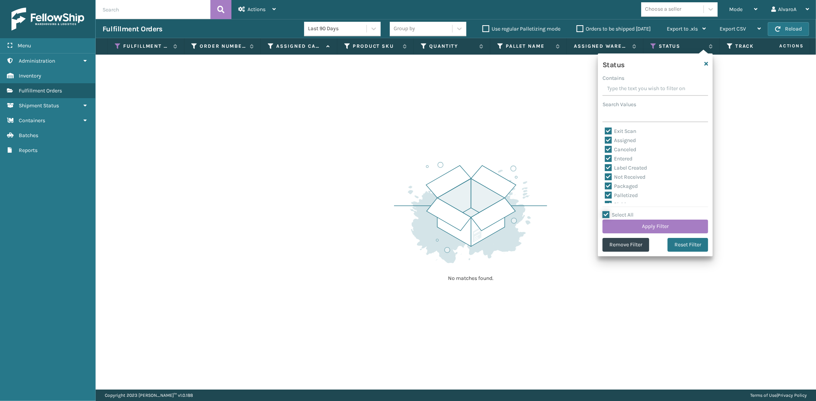
checkbox input "true"
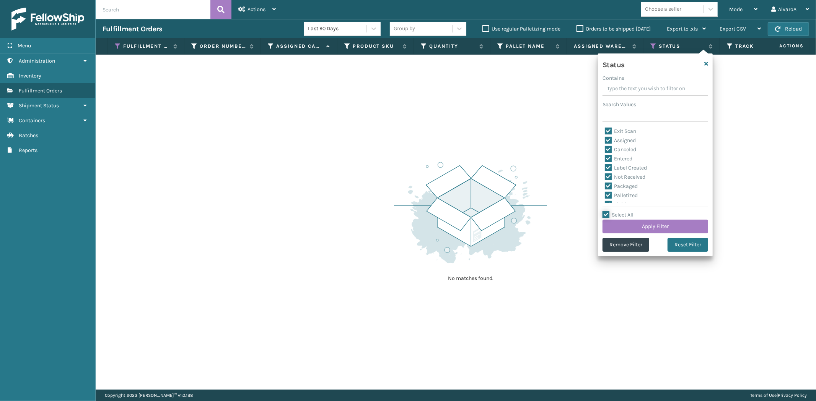
checkbox input "true"
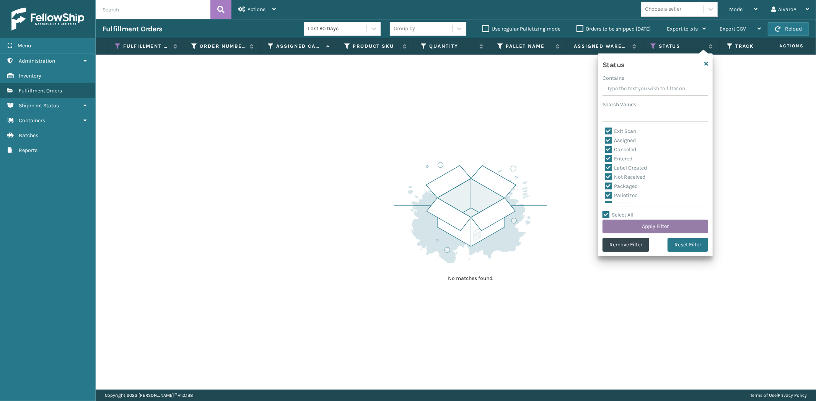
click at [611, 227] on button "Apply Filter" at bounding box center [655, 227] width 106 height 14
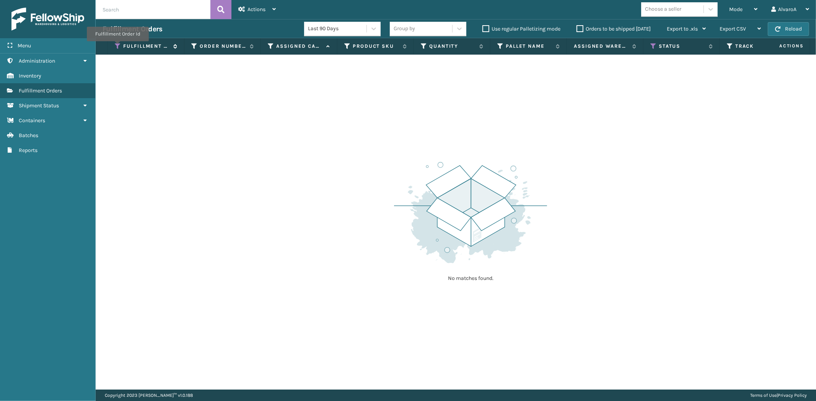
click at [117, 47] on icon at bounding box center [118, 46] width 6 height 7
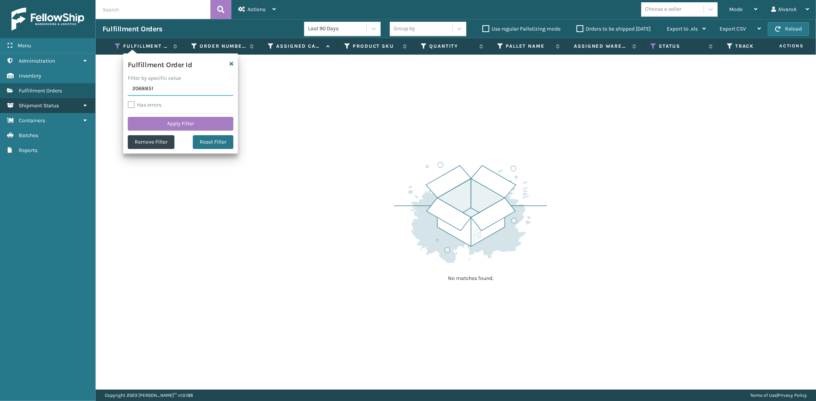
drag, startPoint x: 158, startPoint y: 90, endPoint x: 91, endPoint y: 102, distance: 68.3
click at [91, 0] on div "Menu Administration Inventory Fulfillment Orders Shipment Status Containers Bat…" at bounding box center [408, 0] width 816 height 0
type input "206"
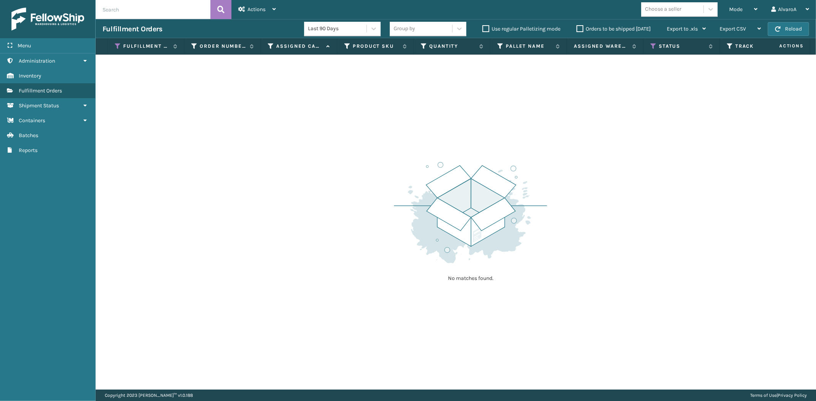
click at [144, 8] on input "text" at bounding box center [153, 9] width 115 height 19
type input "2068851"
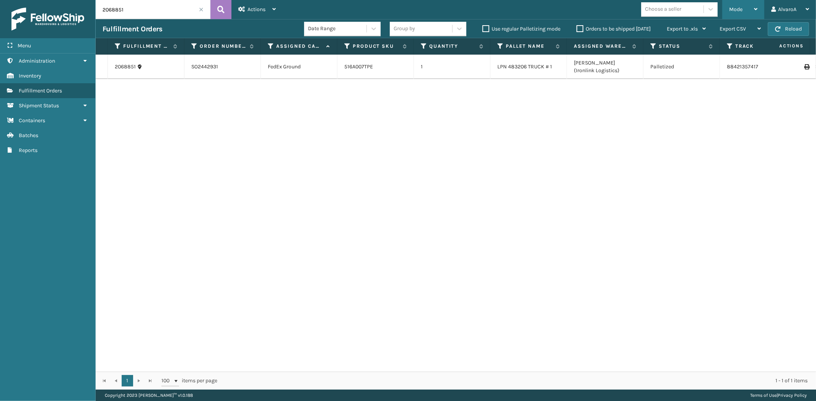
click at [734, 8] on span "Mode" at bounding box center [735, 9] width 13 height 6
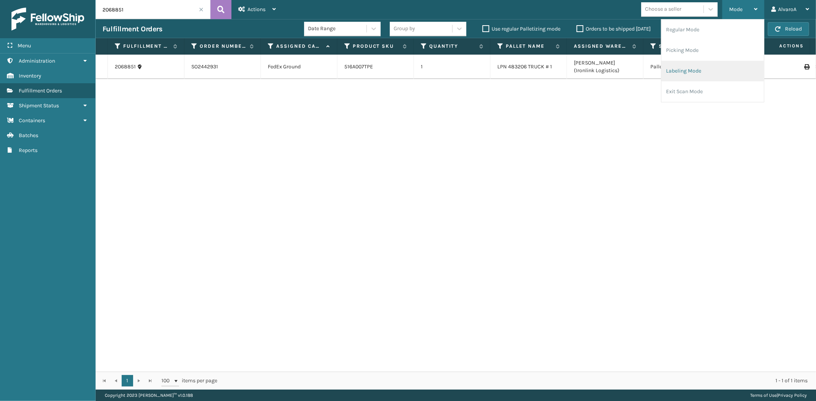
click at [681, 70] on li "Labeling Mode" at bounding box center [712, 71] width 102 height 21
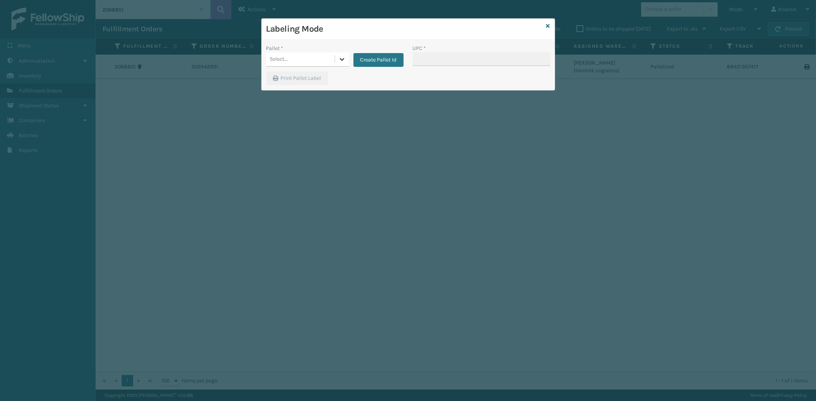
click at [346, 60] on div at bounding box center [342, 59] width 14 height 14
click at [548, 25] on icon at bounding box center [548, 25] width 4 height 5
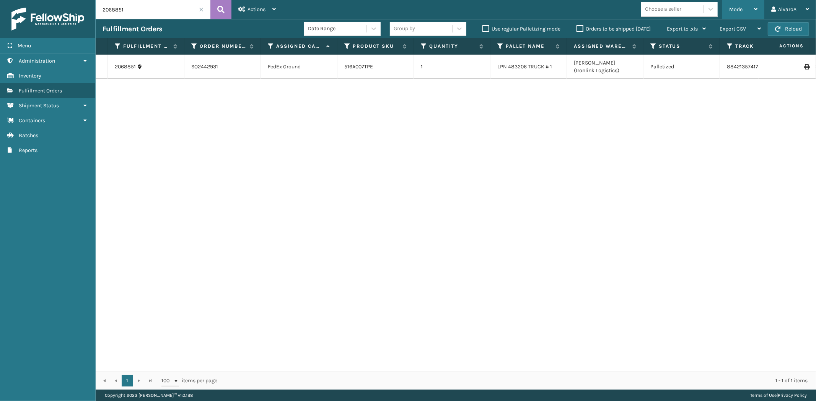
click at [755, 9] on icon at bounding box center [755, 8] width 3 height 5
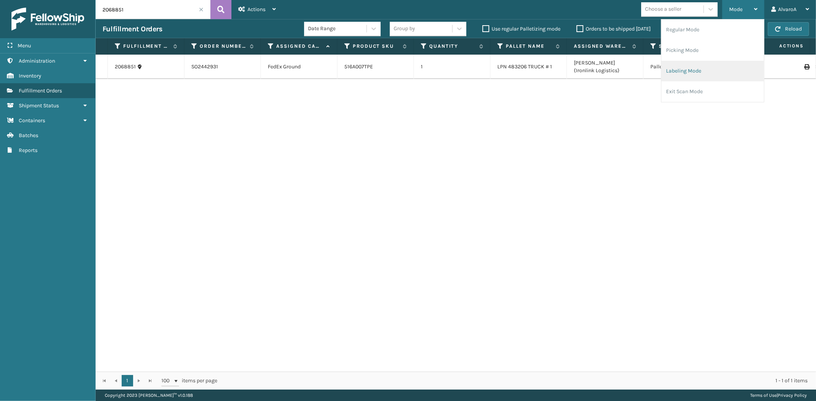
click at [679, 68] on li "Labeling Mode" at bounding box center [712, 71] width 102 height 21
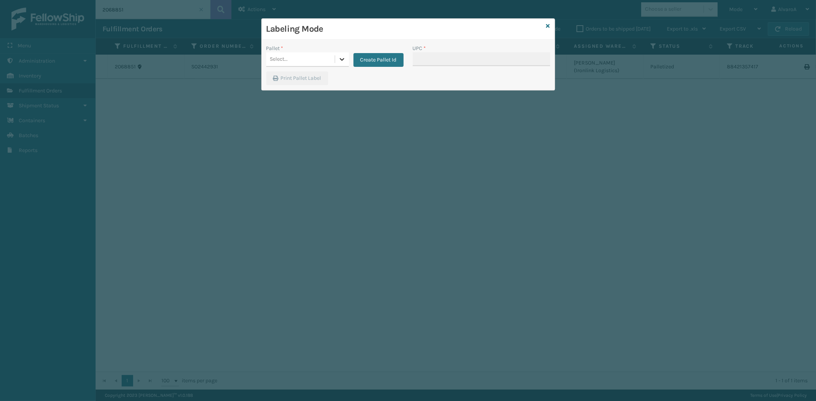
click at [341, 63] on icon at bounding box center [342, 59] width 8 height 8
click at [549, 24] on icon at bounding box center [548, 25] width 4 height 5
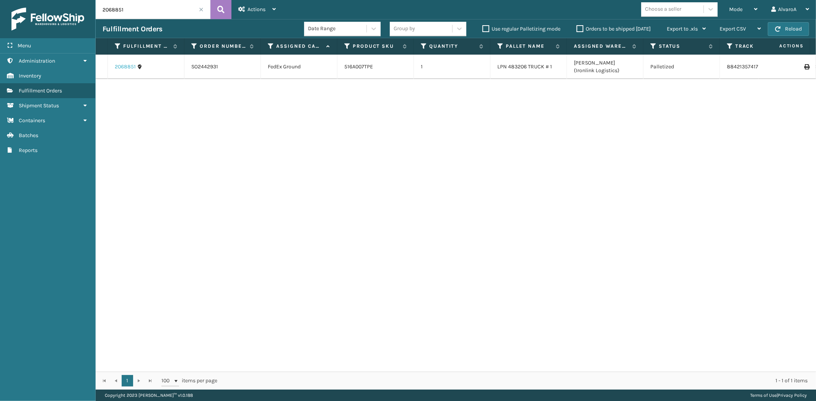
click at [133, 65] on link "2068851" at bounding box center [125, 67] width 21 height 8
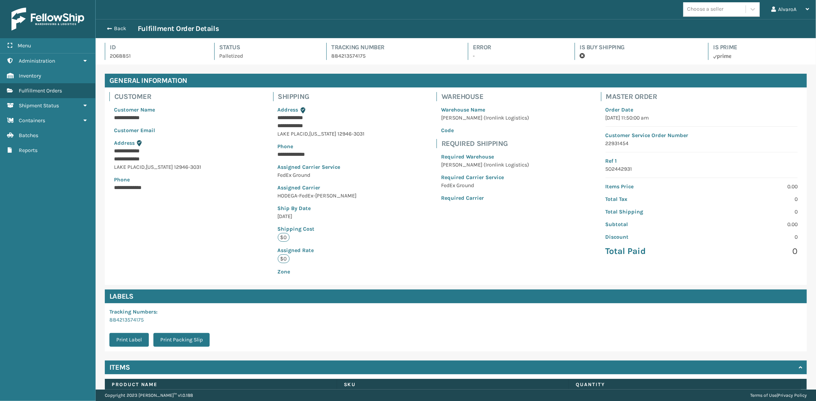
scroll to position [50, 0]
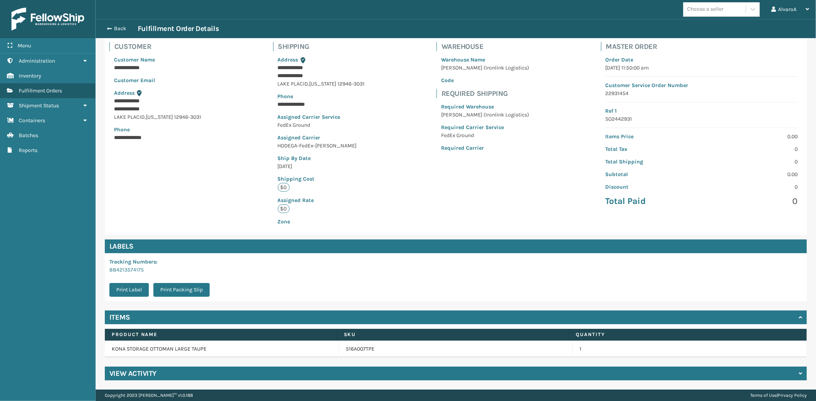
click at [139, 375] on h4 "View Activity" at bounding box center [132, 373] width 47 height 9
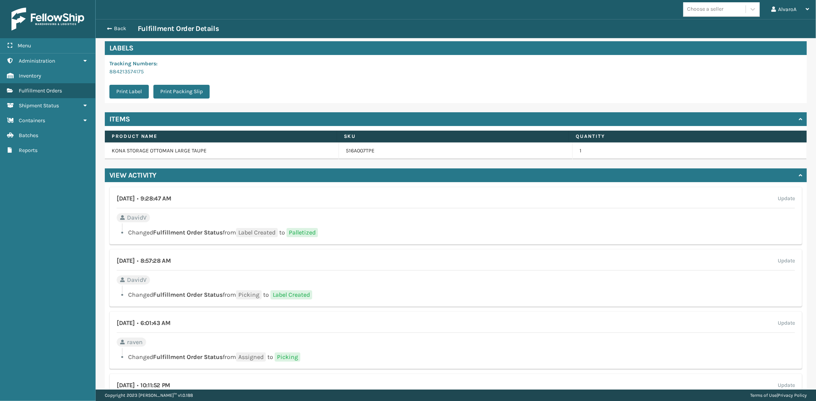
scroll to position [262, 0]
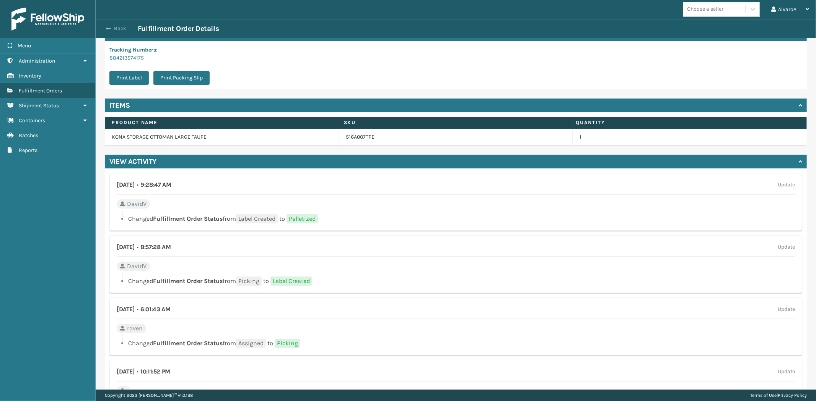
click at [123, 25] on button "Back" at bounding box center [119, 28] width 35 height 7
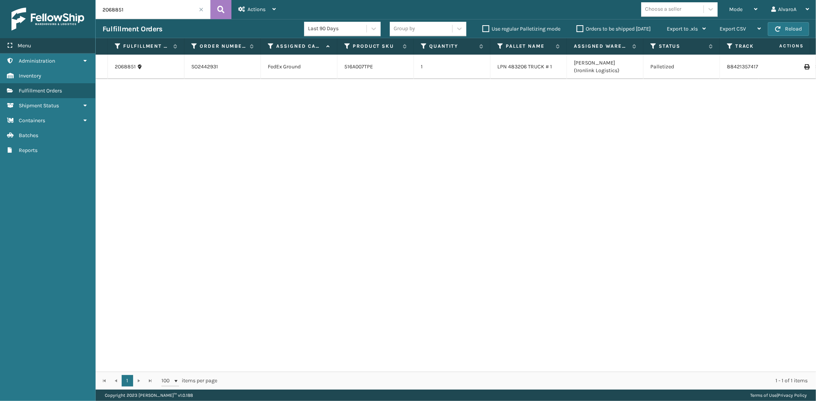
drag, startPoint x: 148, startPoint y: 7, endPoint x: 59, endPoint y: 40, distance: 94.6
click at [59, 0] on div "Menu Administration Inventory Fulfillment Orders Shipment Status Containers Bat…" at bounding box center [408, 0] width 816 height 0
drag, startPoint x: 157, startPoint y: 5, endPoint x: 93, endPoint y: 23, distance: 66.7
click at [93, 0] on div "Menu Administration Inventory Fulfillment Orders Shipment Status Containers Bat…" at bounding box center [408, 0] width 816 height 0
click at [752, 11] on div "Mode" at bounding box center [743, 9] width 28 height 19
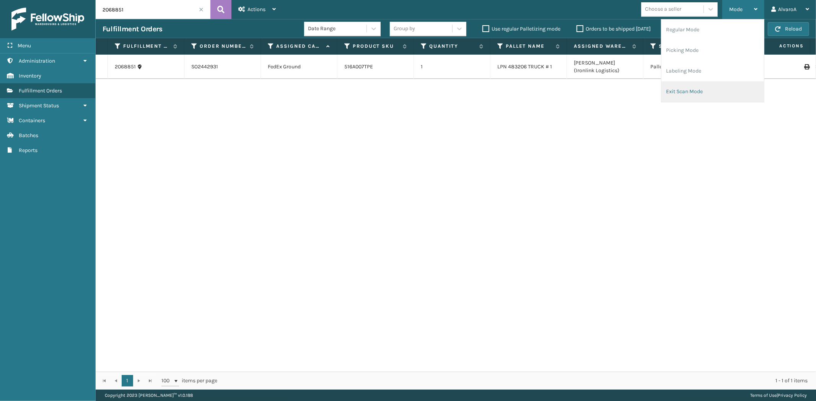
click at [682, 89] on li "Exit Scan Mode" at bounding box center [712, 91] width 102 height 21
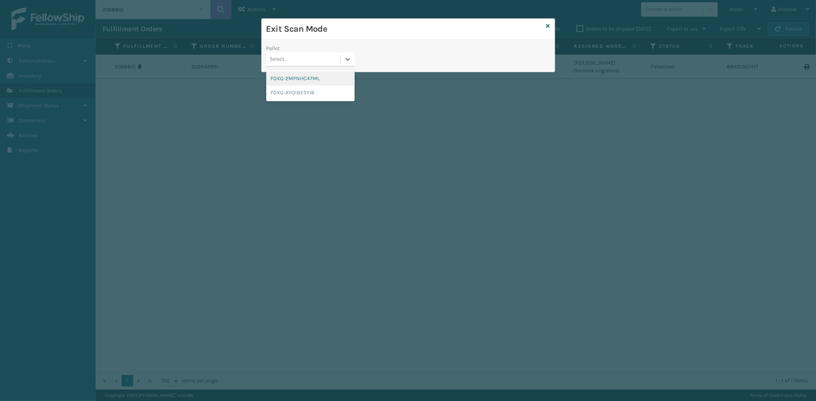
click at [339, 57] on div "Select..." at bounding box center [303, 59] width 74 height 13
click at [546, 26] on icon at bounding box center [548, 25] width 4 height 5
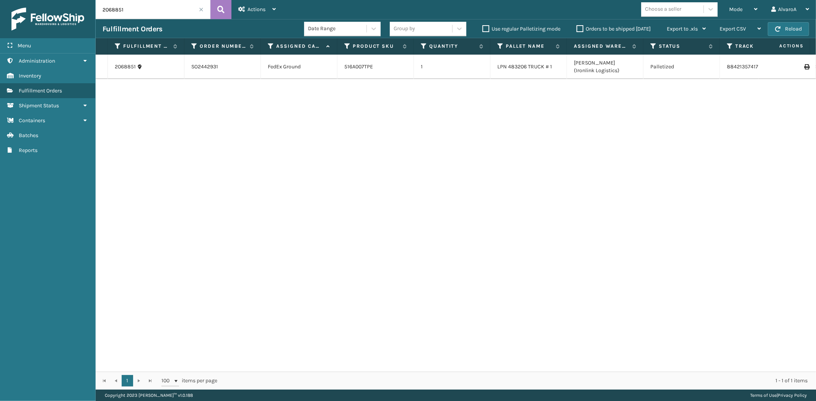
drag, startPoint x: 477, startPoint y: 365, endPoint x: 522, endPoint y: 365, distance: 45.1
click at [522, 365] on div "2068851 SO2442931 FedEx Ground 516A007TPE 1 LPN 483206 TRUCK # 1 [PERSON_NAME] …" at bounding box center [456, 213] width 720 height 317
click at [146, 12] on input "2068851" at bounding box center [153, 9] width 115 height 19
type input "2"
click at [129, 65] on link "2068851" at bounding box center [125, 67] width 21 height 8
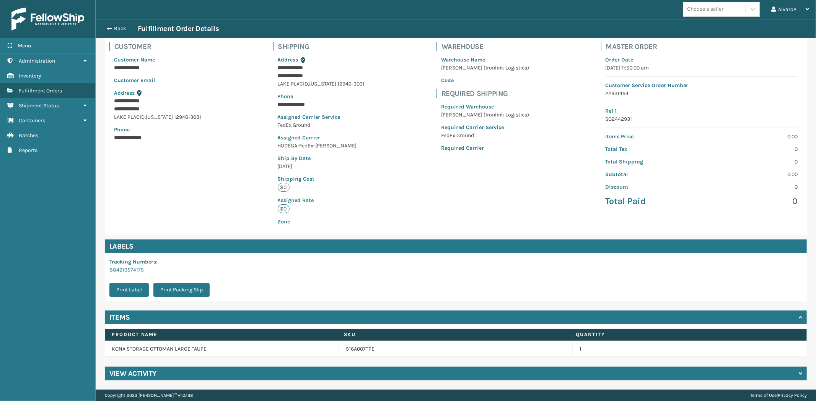
click at [166, 369] on div "View Activity" at bounding box center [456, 374] width 702 height 14
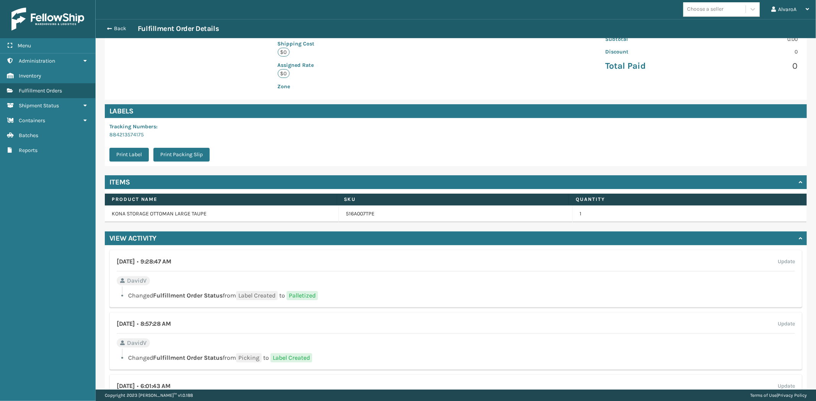
scroll to position [179, 0]
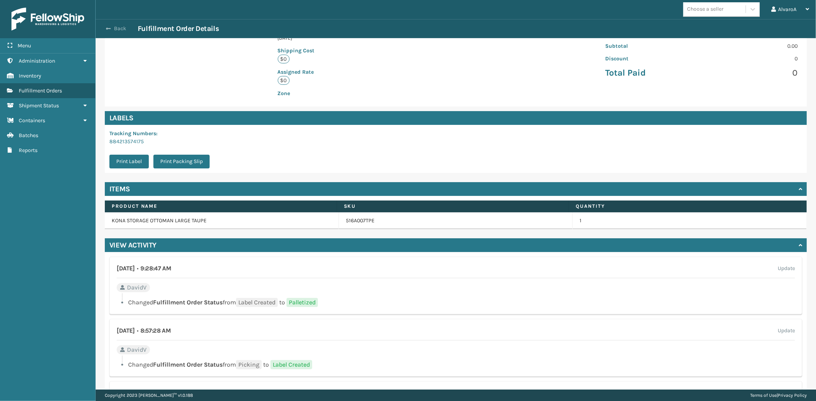
click at [111, 29] on button "Back" at bounding box center [119, 28] width 35 height 7
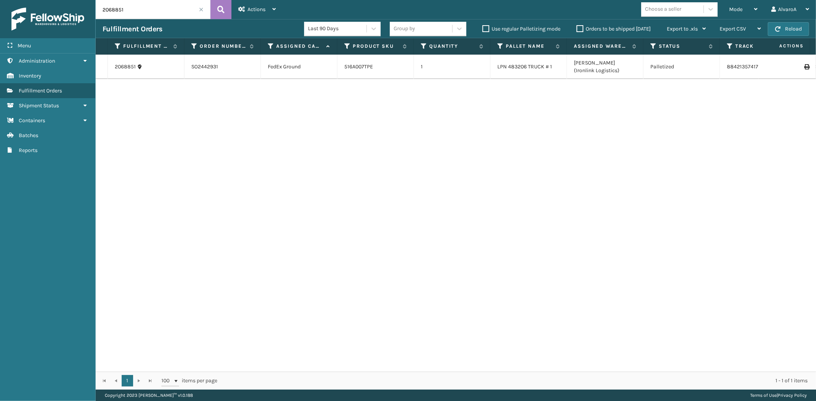
click at [139, 12] on input "2068851" at bounding box center [153, 9] width 115 height 19
drag, startPoint x: 139, startPoint y: 12, endPoint x: 48, endPoint y: 15, distance: 90.7
click at [49, 0] on div "Menu Administration Inventory Fulfillment Orders Shipment Status Containers Bat…" at bounding box center [408, 0] width 816 height 0
type input "2"
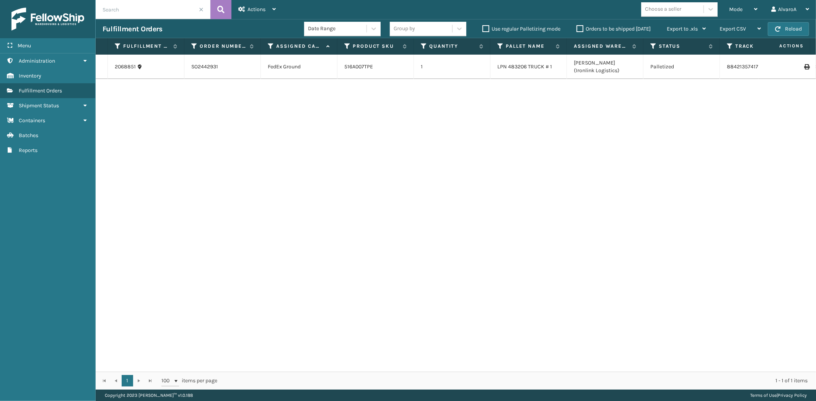
type input "5"
type input "2068784"
drag, startPoint x: 141, startPoint y: 9, endPoint x: 32, endPoint y: 25, distance: 110.1
click at [32, 0] on div "Menu Administration Inventory Fulfillment Orders Shipment Status Containers Bat…" at bounding box center [408, 0] width 816 height 0
type input "2"
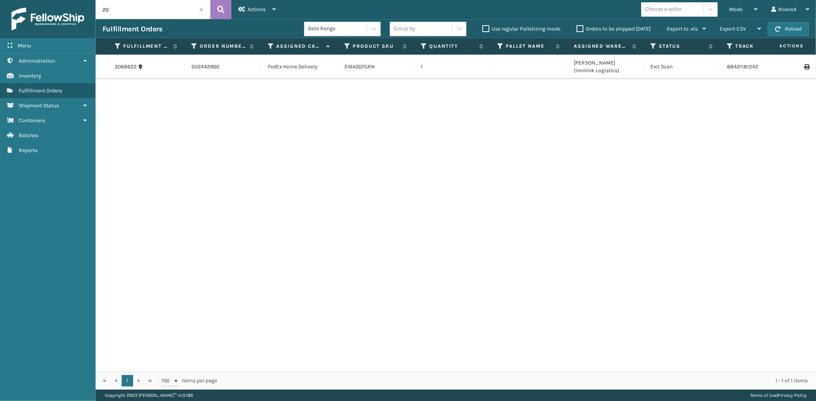
type input "2"
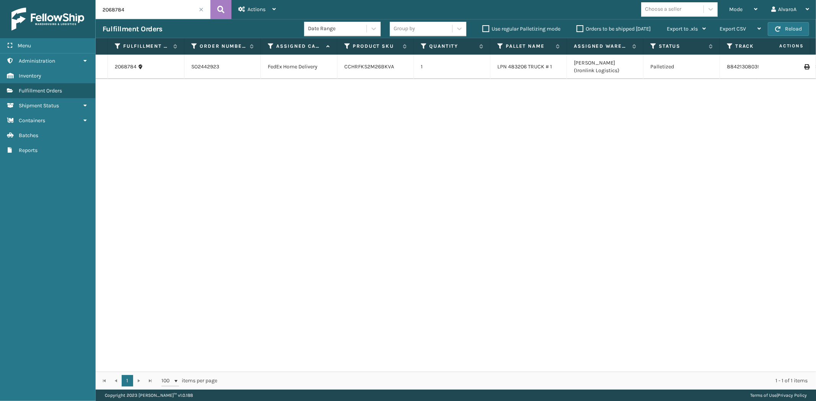
drag, startPoint x: 135, startPoint y: 13, endPoint x: 81, endPoint y: 8, distance: 54.1
click at [81, 0] on div "Menu Administration Inventory Fulfillment Orders Shipment Status Containers Bat…" at bounding box center [408, 0] width 816 height 0
click at [146, 9] on input "2068784" at bounding box center [153, 9] width 115 height 19
click at [128, 8] on input "2068784" at bounding box center [153, 9] width 115 height 19
click at [138, 5] on input "2068784" at bounding box center [153, 9] width 115 height 19
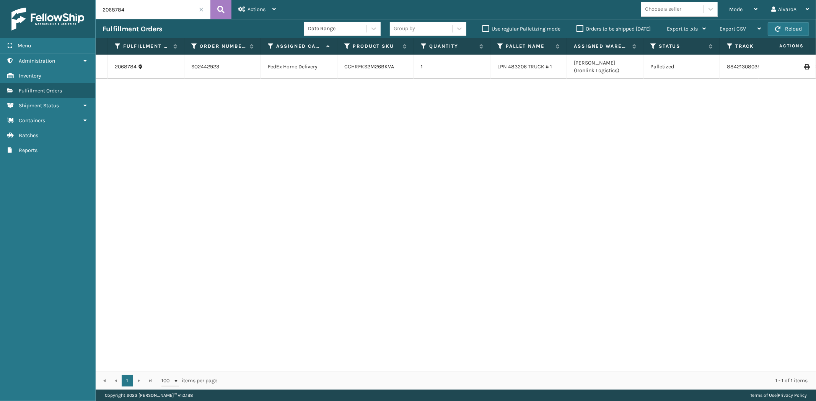
click at [155, 6] on input "2068784" at bounding box center [153, 9] width 115 height 19
drag, startPoint x: 163, startPoint y: 6, endPoint x: 111, endPoint y: 18, distance: 53.4
click at [111, 18] on input "2068784" at bounding box center [153, 9] width 115 height 19
drag, startPoint x: 131, startPoint y: 10, endPoint x: 90, endPoint y: 10, distance: 40.5
click at [90, 0] on div "Menu Administration Inventory Fulfillment Orders Shipment Status Containers Bat…" at bounding box center [408, 0] width 816 height 0
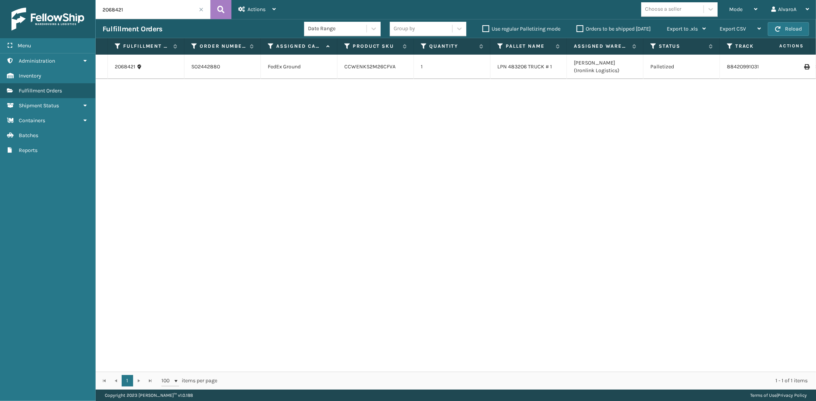
click at [150, 12] on input "2068421" at bounding box center [153, 9] width 115 height 19
type input "2068784"
drag, startPoint x: 135, startPoint y: 7, endPoint x: 72, endPoint y: 10, distance: 63.2
click at [72, 0] on div "Menu Administration Inventory Fulfillment Orders Shipment Status Containers Bat…" at bounding box center [408, 0] width 816 height 0
click at [652, 44] on icon at bounding box center [653, 46] width 6 height 7
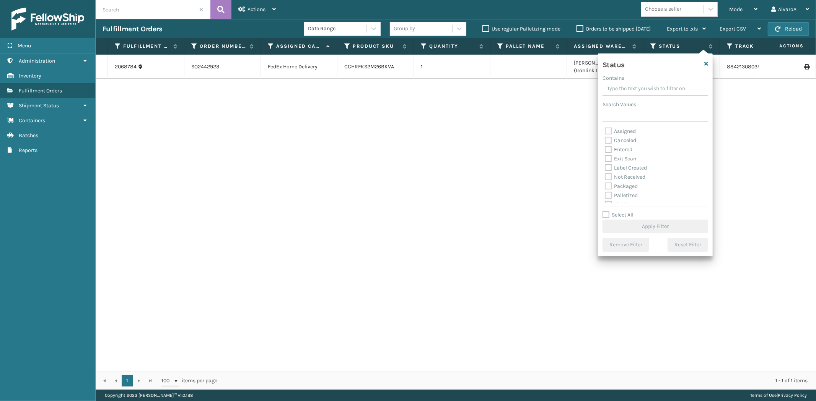
scroll to position [42, 0]
click at [609, 161] on label "Picking" at bounding box center [617, 162] width 27 height 6
click at [605, 161] on input "Picking" at bounding box center [604, 160] width 0 height 5
checkbox input "true"
click at [610, 227] on button "Apply Filter" at bounding box center [655, 227] width 106 height 14
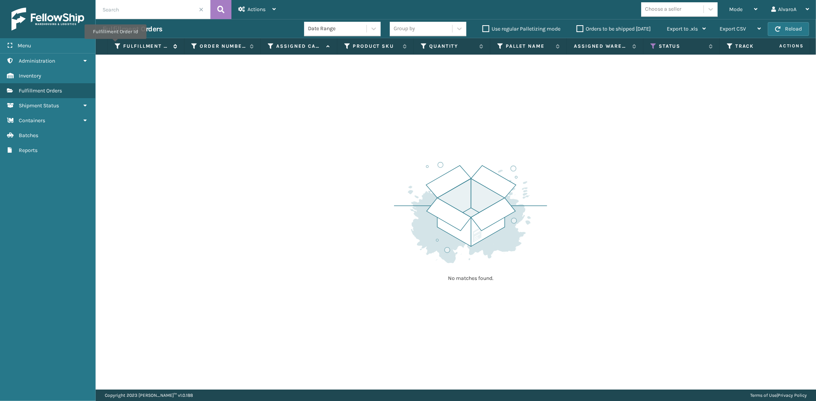
click at [115, 44] on icon at bounding box center [118, 46] width 6 height 7
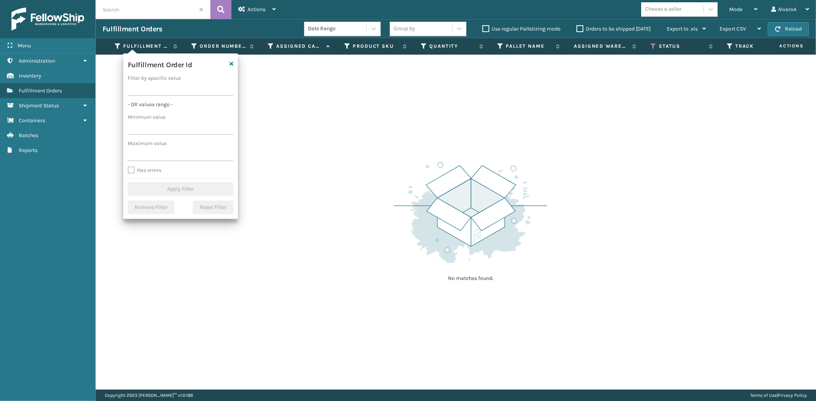
click at [554, 102] on div "No matches found." at bounding box center [456, 222] width 720 height 335
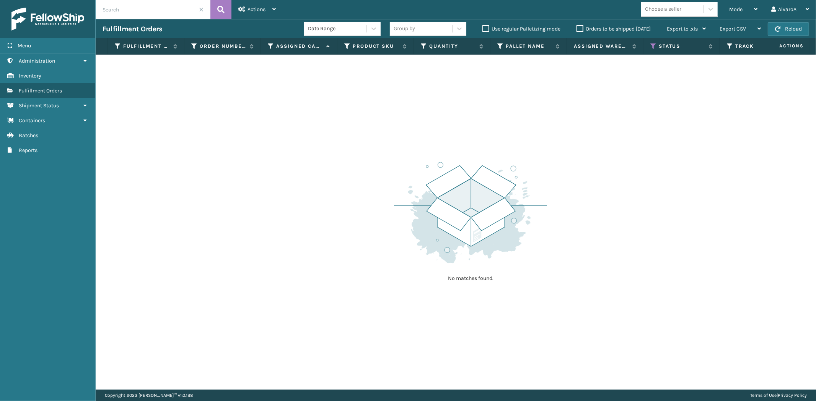
click at [574, 31] on div "Orders to be shipped [DATE]" at bounding box center [614, 28] width 90 height 9
click at [576, 31] on label "Orders to be shipped [DATE]" at bounding box center [613, 29] width 74 height 6
click at [576, 29] on input "Orders to be shipped [DATE]" at bounding box center [576, 26] width 0 height 5
click at [576, 31] on label "Orders to be shipped [DATE]" at bounding box center [613, 29] width 74 height 6
click at [576, 29] on input "Orders to be shipped [DATE]" at bounding box center [576, 26] width 0 height 5
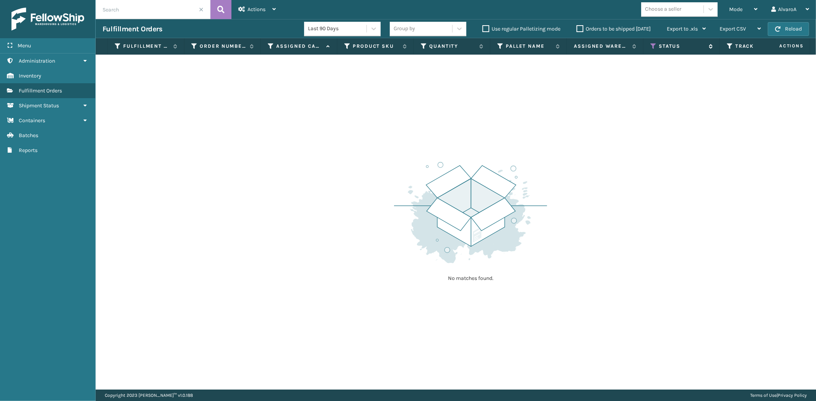
click at [650, 48] on icon at bounding box center [653, 46] width 6 height 7
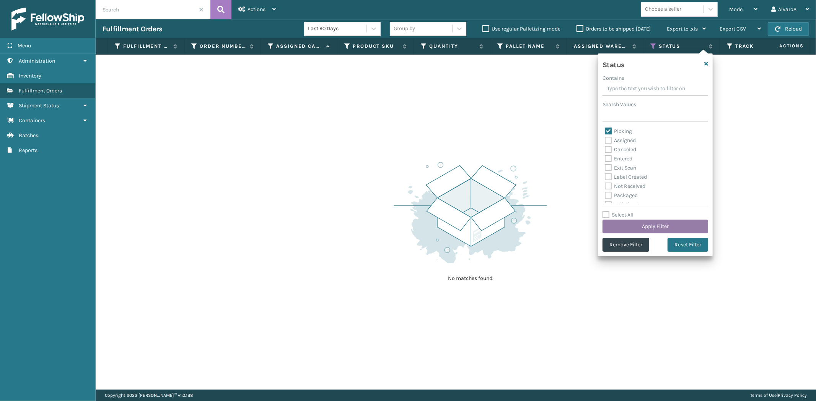
click at [635, 223] on button "Apply Filter" at bounding box center [655, 227] width 106 height 14
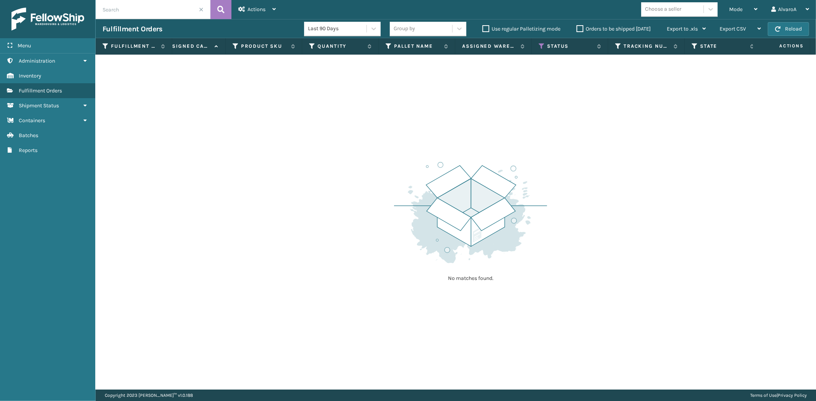
scroll to position [0, 98]
click at [204, 10] on input "text" at bounding box center [153, 9] width 115 height 19
click at [200, 8] on span at bounding box center [201, 9] width 5 height 5
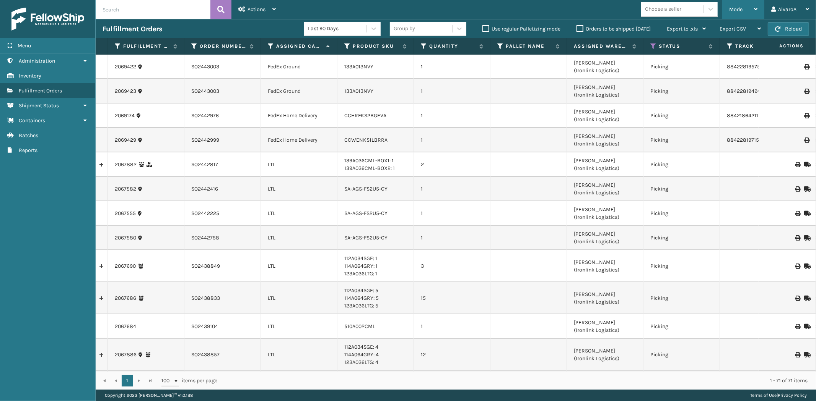
click at [728, 10] on div "Mode Regular Mode Picking Mode Labeling Mode Exit Scan Mode" at bounding box center [743, 9] width 42 height 19
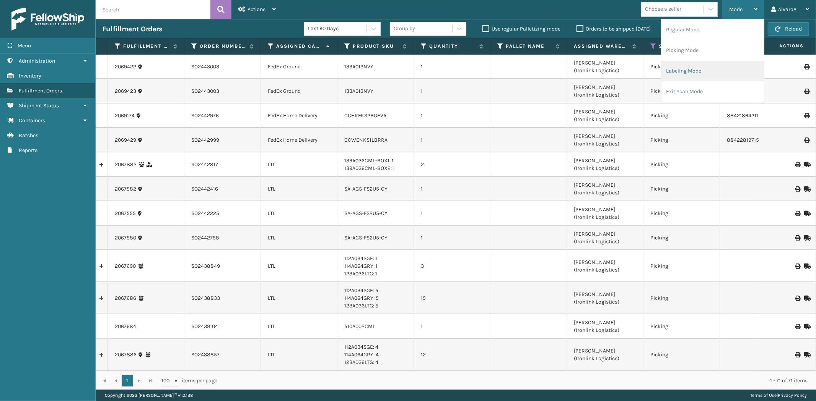
click at [678, 72] on li "Labeling Mode" at bounding box center [712, 71] width 102 height 21
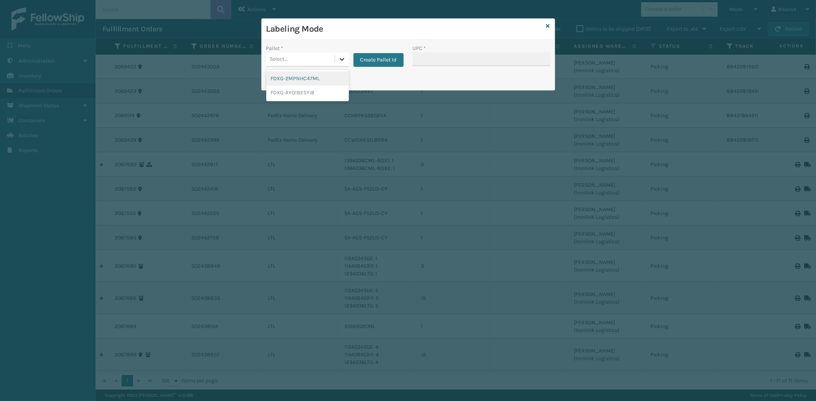
drag, startPoint x: 343, startPoint y: 58, endPoint x: 379, endPoint y: 55, distance: 35.3
click at [345, 58] on icon at bounding box center [342, 59] width 8 height 8
click at [380, 58] on button "Create Pallet Id" at bounding box center [378, 60] width 50 height 14
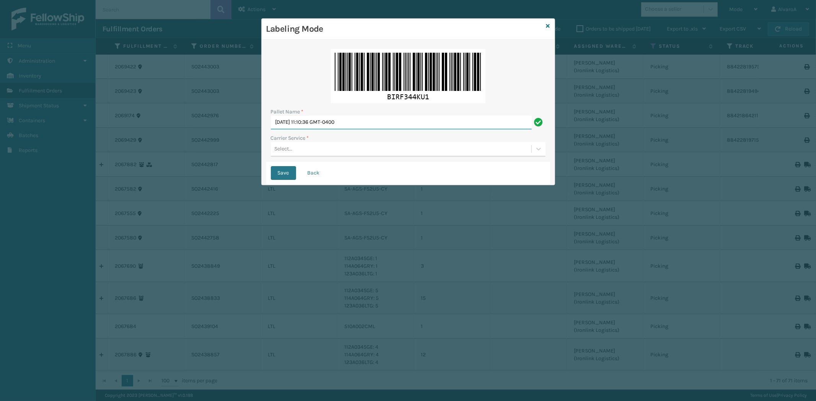
drag, startPoint x: 374, startPoint y: 124, endPoint x: 241, endPoint y: 146, distance: 134.5
click at [242, 146] on div "Labeling Mode Pallet Name * [DATE] 11:10:36 GMT-0400 Carrier Service * Select..…" at bounding box center [408, 200] width 816 height 401
type input "LPN 507067 #1"
click at [289, 154] on div "Select..." at bounding box center [401, 149] width 260 height 13
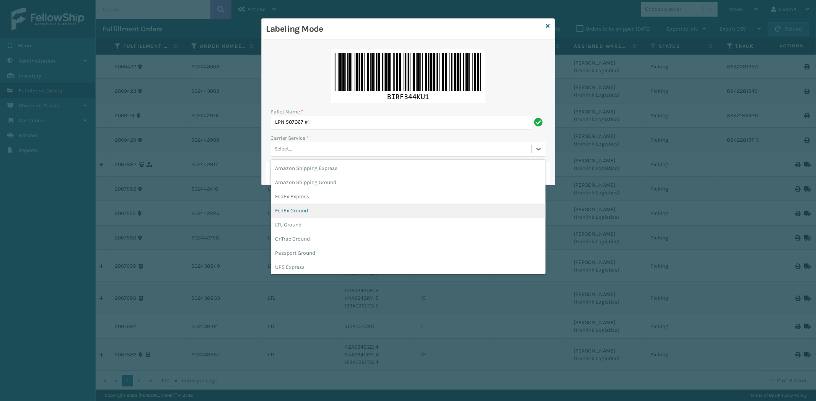
drag, startPoint x: 294, startPoint y: 203, endPoint x: 285, endPoint y: 177, distance: 27.9
click at [294, 203] on div "Amazon Shipping Express Amazon Shipping Ground FedEx Express FedEx Ground LTL G…" at bounding box center [408, 217] width 275 height 115
drag, startPoint x: 286, startPoint y: 210, endPoint x: 281, endPoint y: 185, distance: 24.9
click at [286, 208] on div "FedEx Ground" at bounding box center [408, 211] width 275 height 14
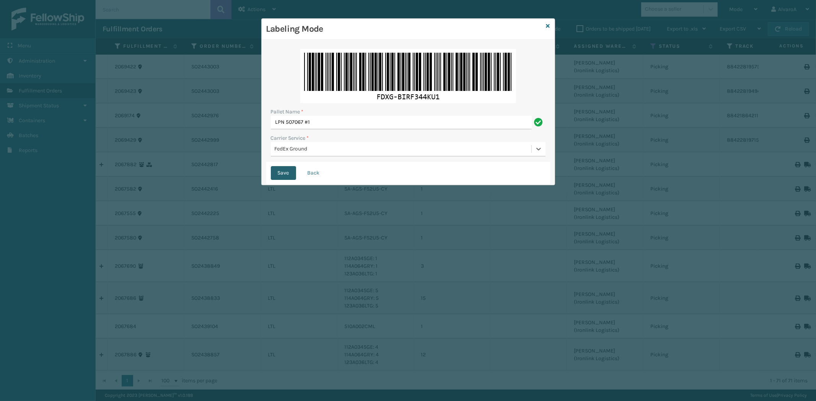
click at [283, 178] on button "Save" at bounding box center [283, 173] width 25 height 14
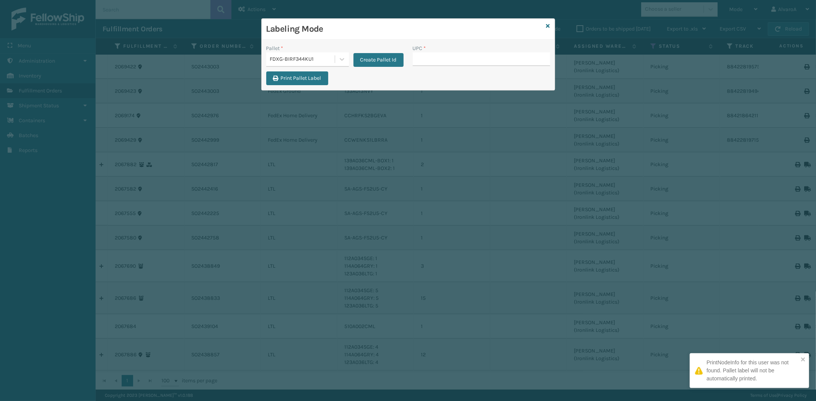
click at [422, 62] on input "UPC *" at bounding box center [481, 59] width 137 height 14
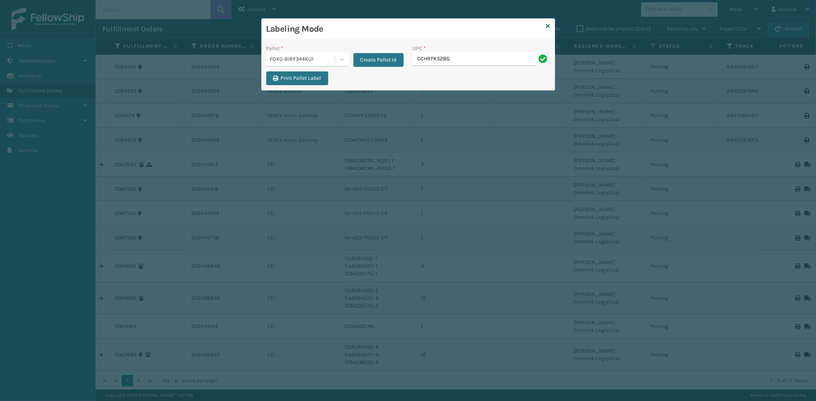
type input "CCHRFKS2BGEVA"
click at [546, 24] on icon at bounding box center [548, 25] width 4 height 5
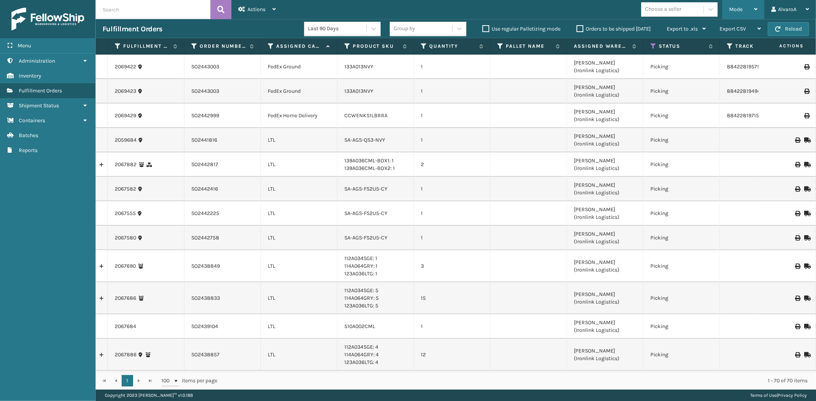
click at [743, 10] on div "Mode" at bounding box center [743, 9] width 28 height 19
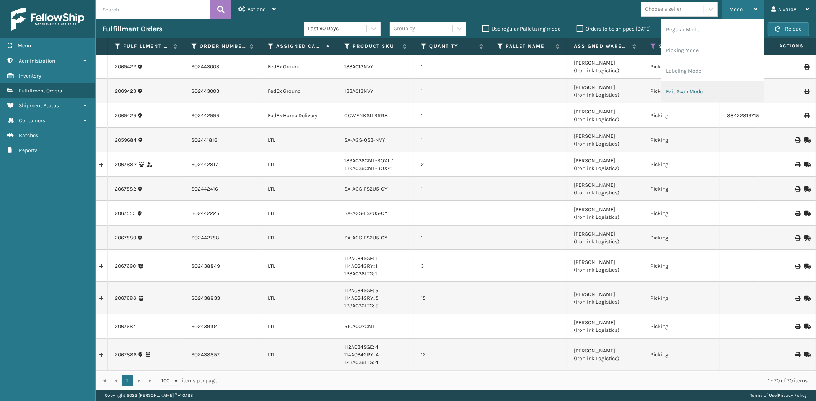
click at [672, 90] on li "Exit Scan Mode" at bounding box center [712, 91] width 102 height 21
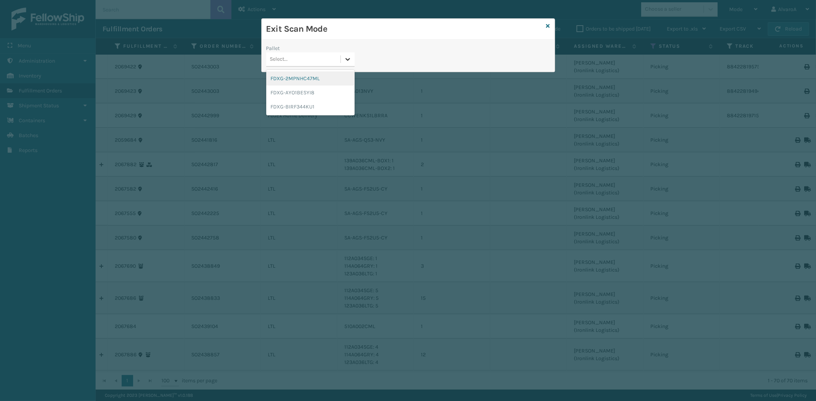
click at [345, 60] on icon at bounding box center [348, 59] width 8 height 8
drag, startPoint x: 302, startPoint y: 104, endPoint x: 335, endPoint y: 85, distance: 37.3
click at [302, 103] on div "FDXG-BIRF344KU1" at bounding box center [310, 107] width 88 height 14
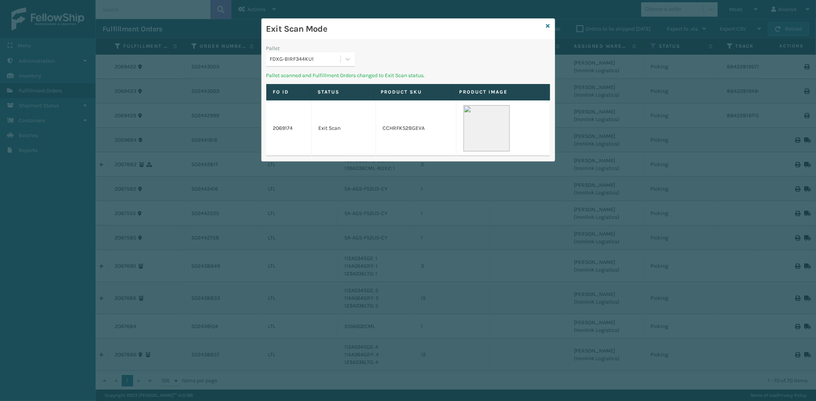
click at [550, 22] on div "Exit Scan Mode" at bounding box center [408, 29] width 293 height 21
click at [548, 24] on icon at bounding box center [548, 25] width 4 height 5
